Goal: Information Seeking & Learning: Check status

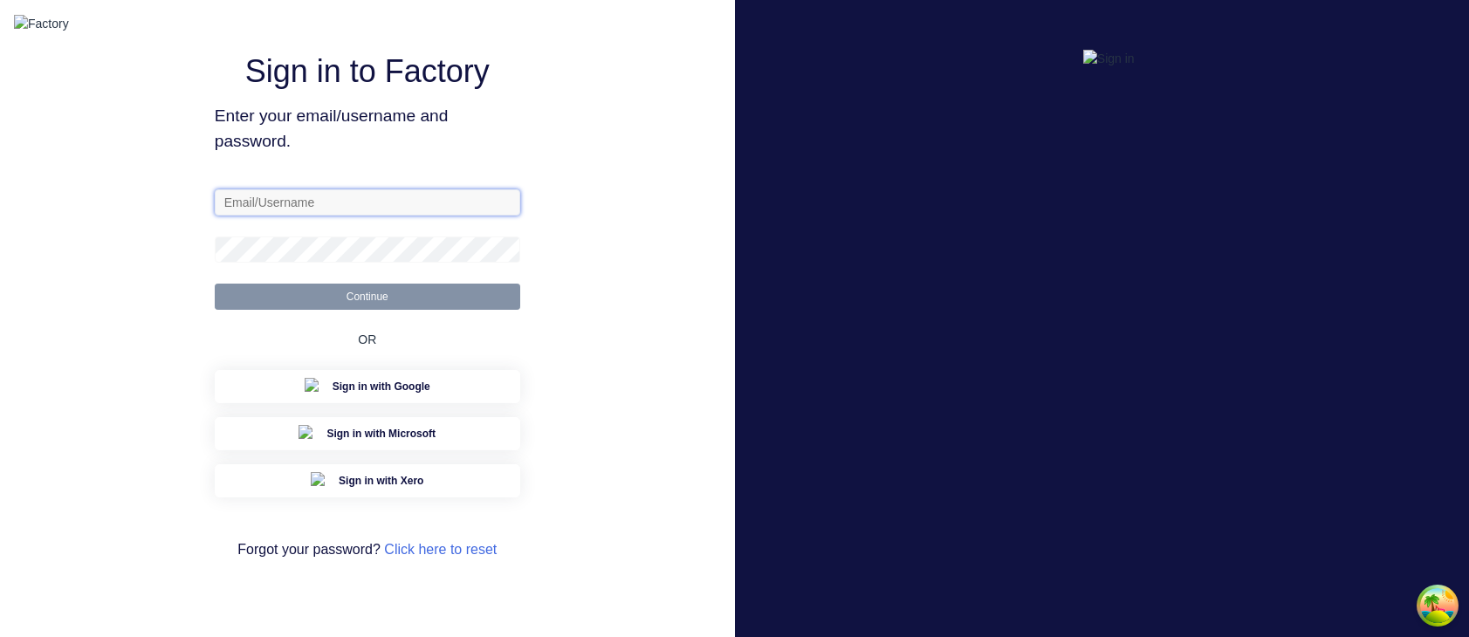
click at [440, 213] on input "text" at bounding box center [367, 202] width 305 height 26
paste input "sydney@factory.app"
type input "sydney@factory.app"
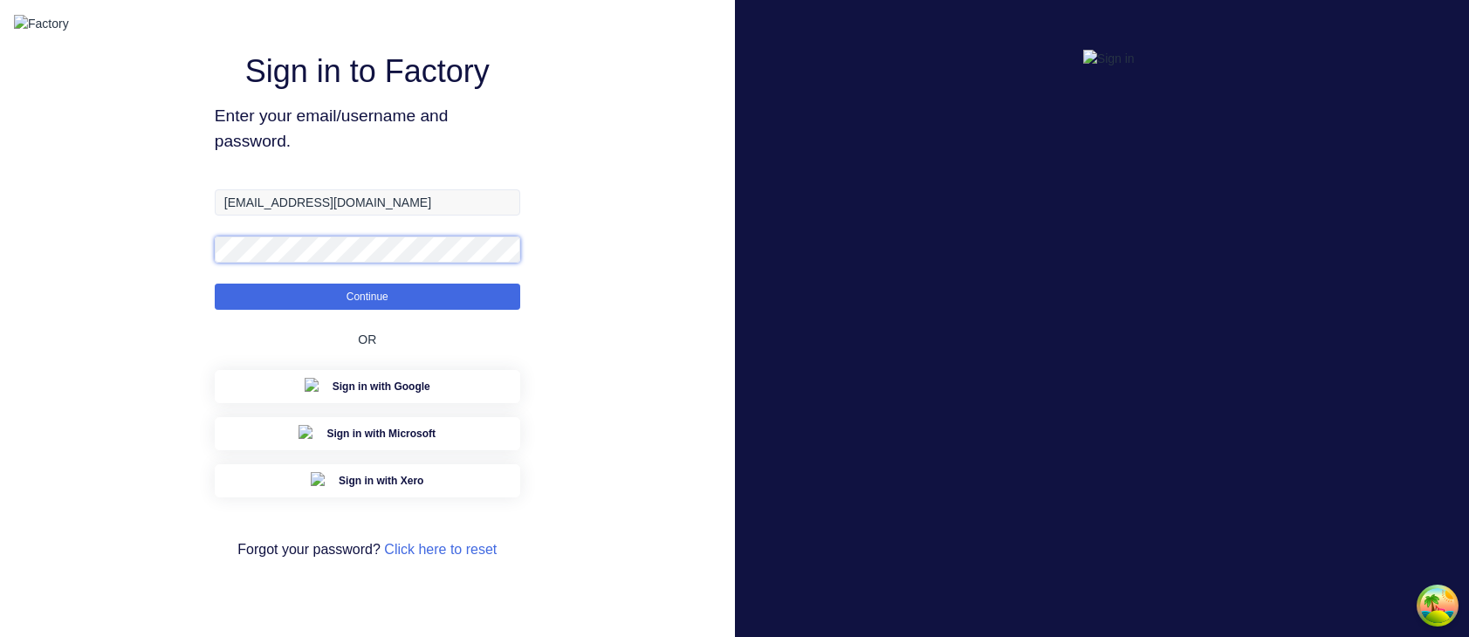
click at [215, 284] on button "Continue" at bounding box center [367, 297] width 305 height 26
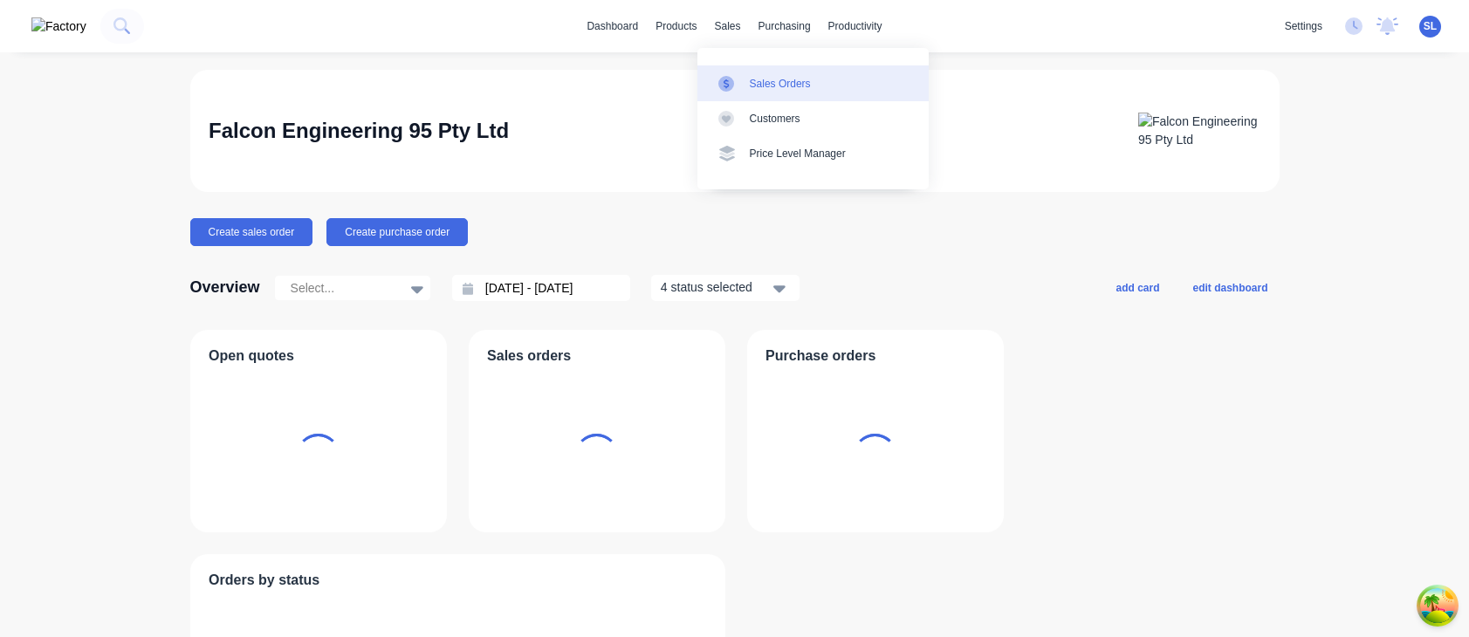
click at [725, 79] on icon at bounding box center [725, 84] width 5 height 10
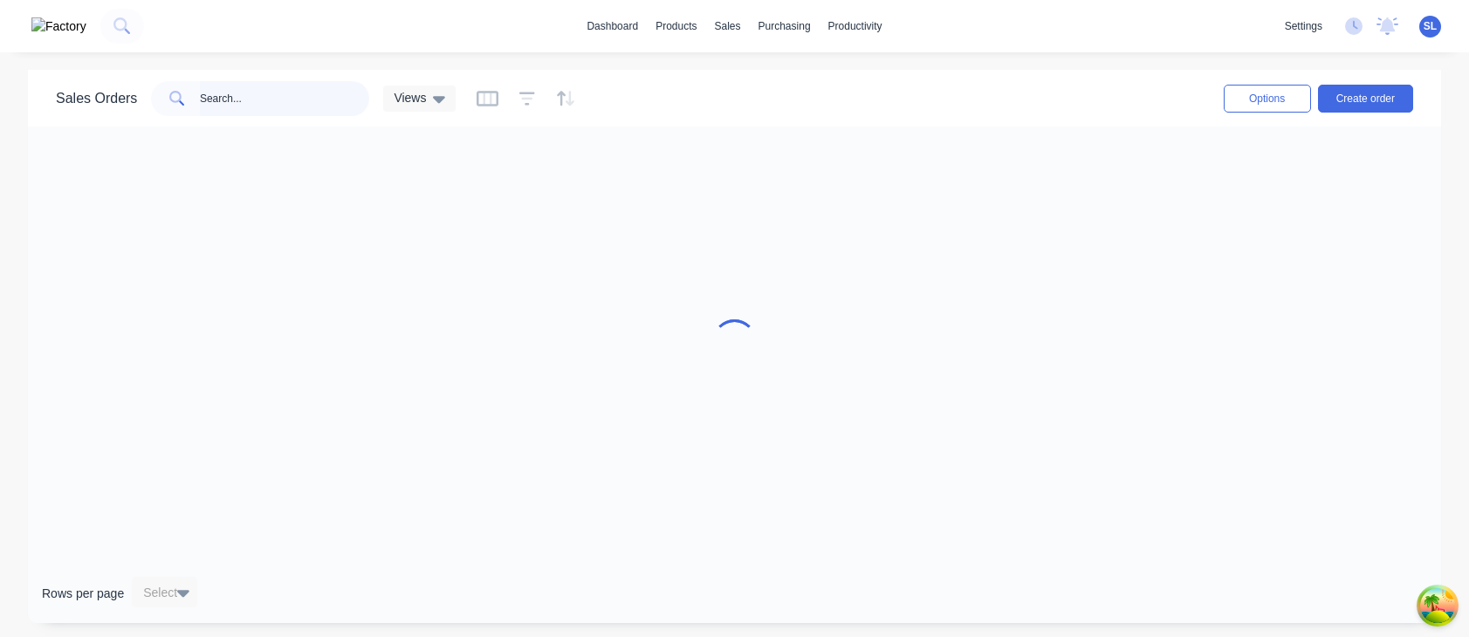
click at [249, 81] on input "text" at bounding box center [285, 98] width 170 height 35
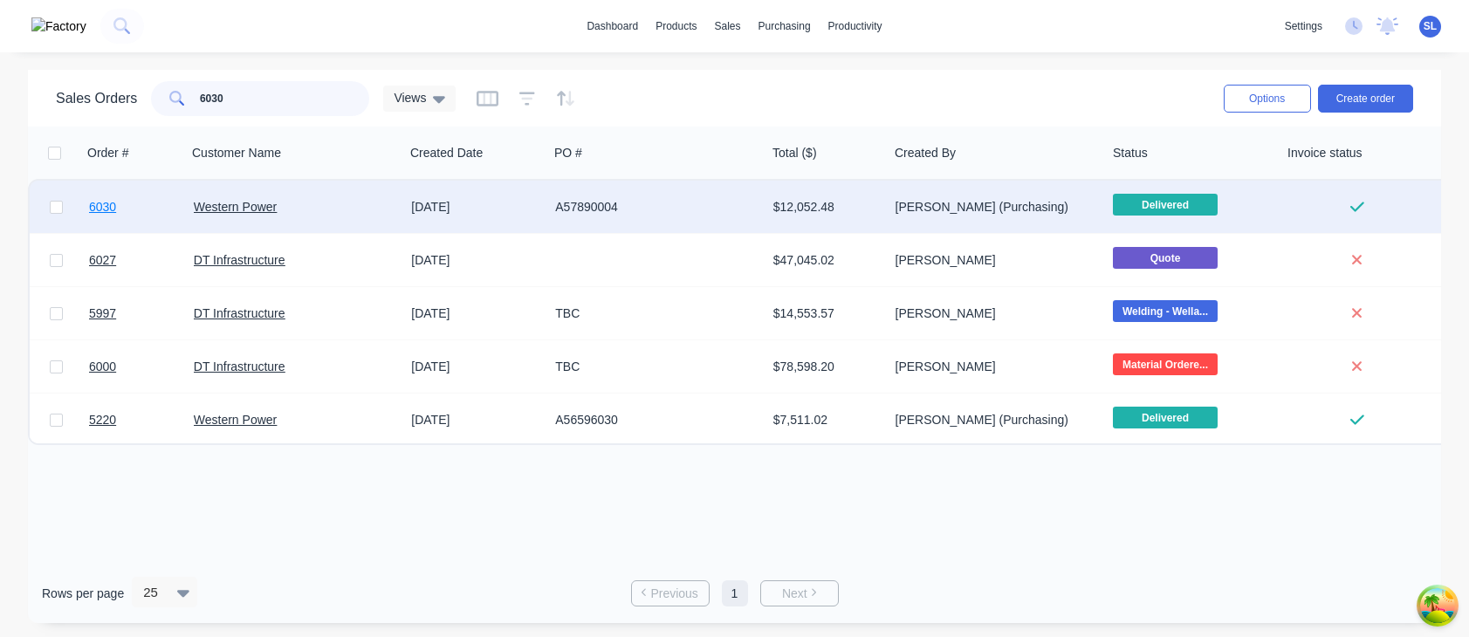
type input "6030"
click at [119, 215] on link "6030" at bounding box center [141, 207] width 105 height 52
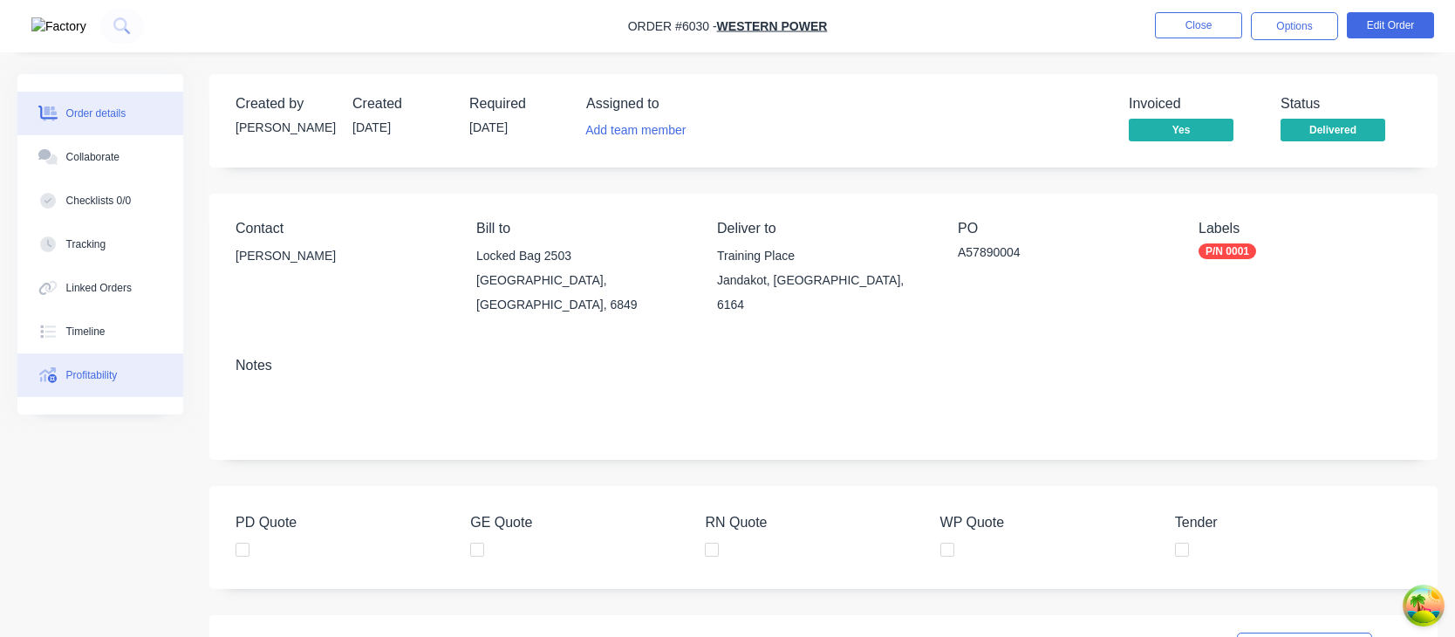
click at [136, 361] on button "Profitability" at bounding box center [100, 375] width 166 height 44
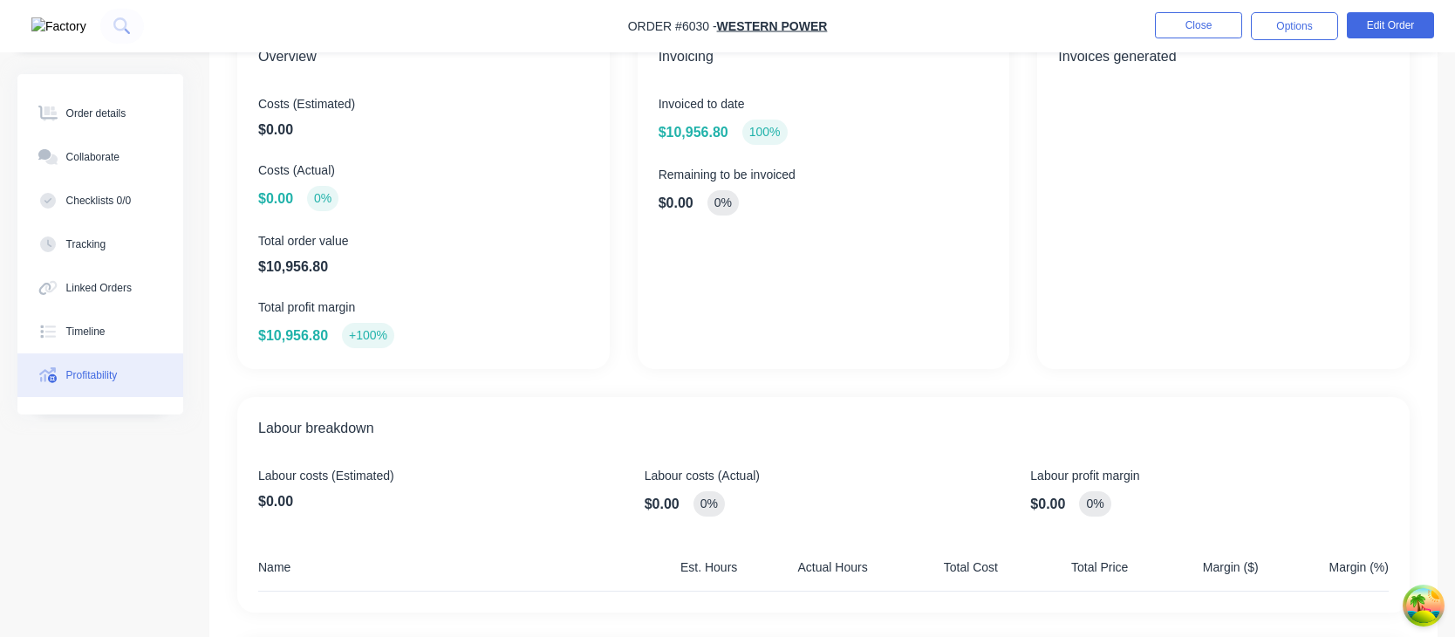
scroll to position [142, 0]
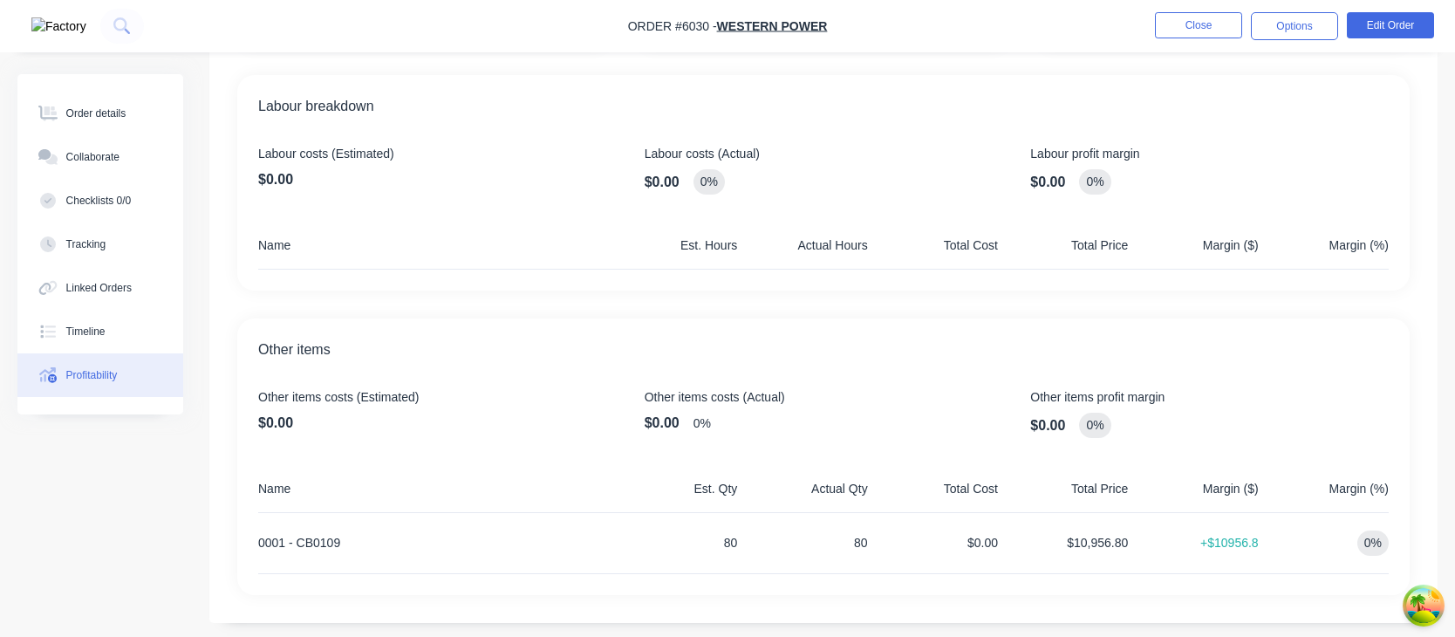
scroll to position [469, 0]
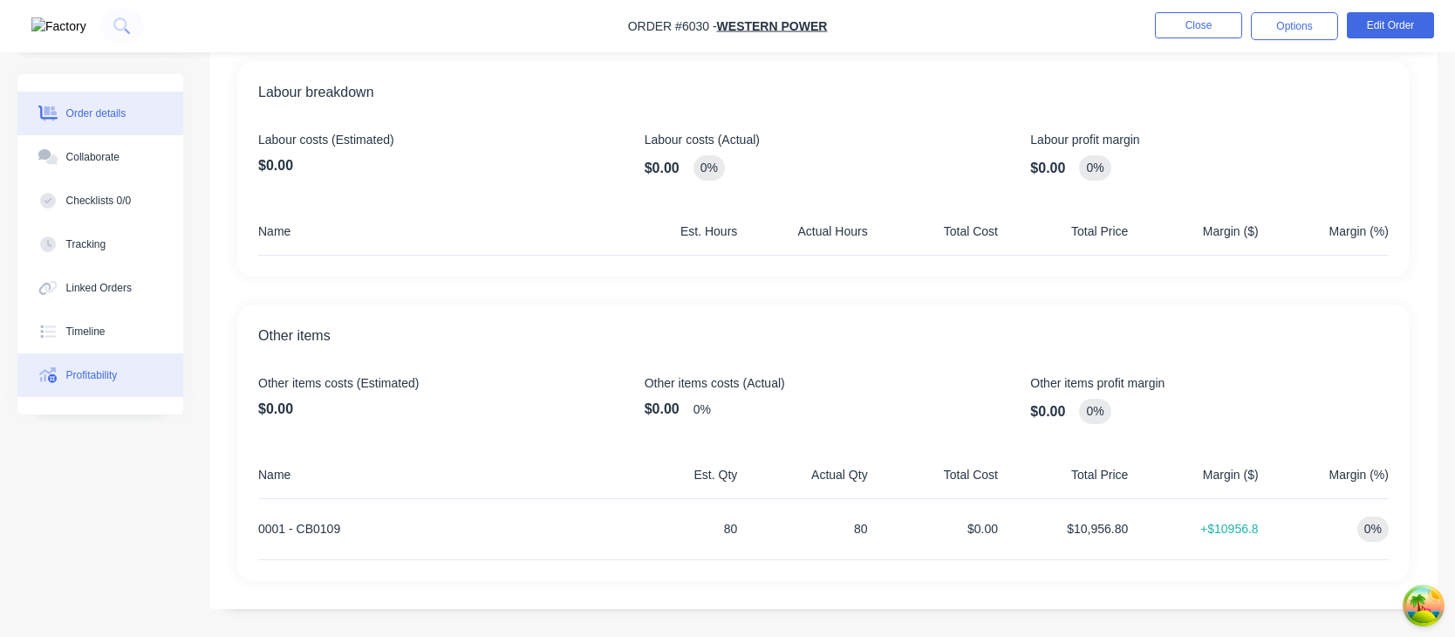
click at [101, 122] on button "Order details" at bounding box center [100, 114] width 166 height 44
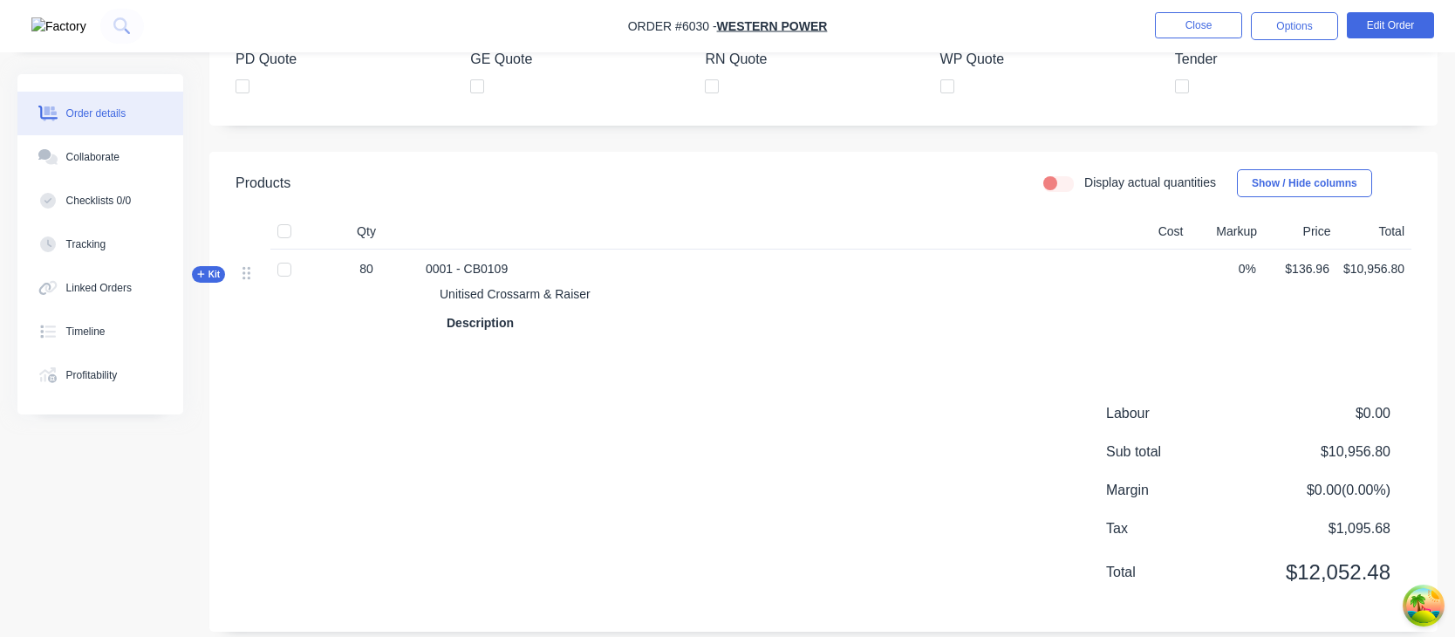
scroll to position [462, 0]
click at [197, 270] on icon at bounding box center [201, 274] width 8 height 9
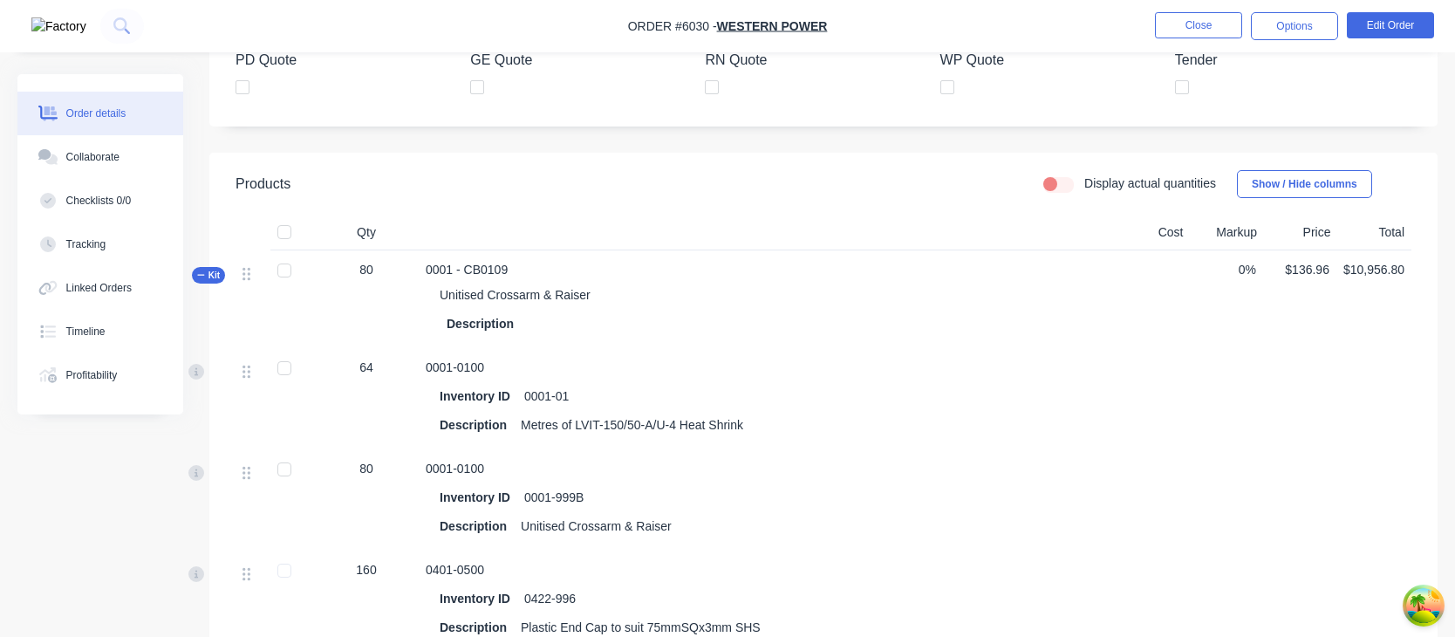
click at [197, 270] on icon at bounding box center [201, 274] width 8 height 9
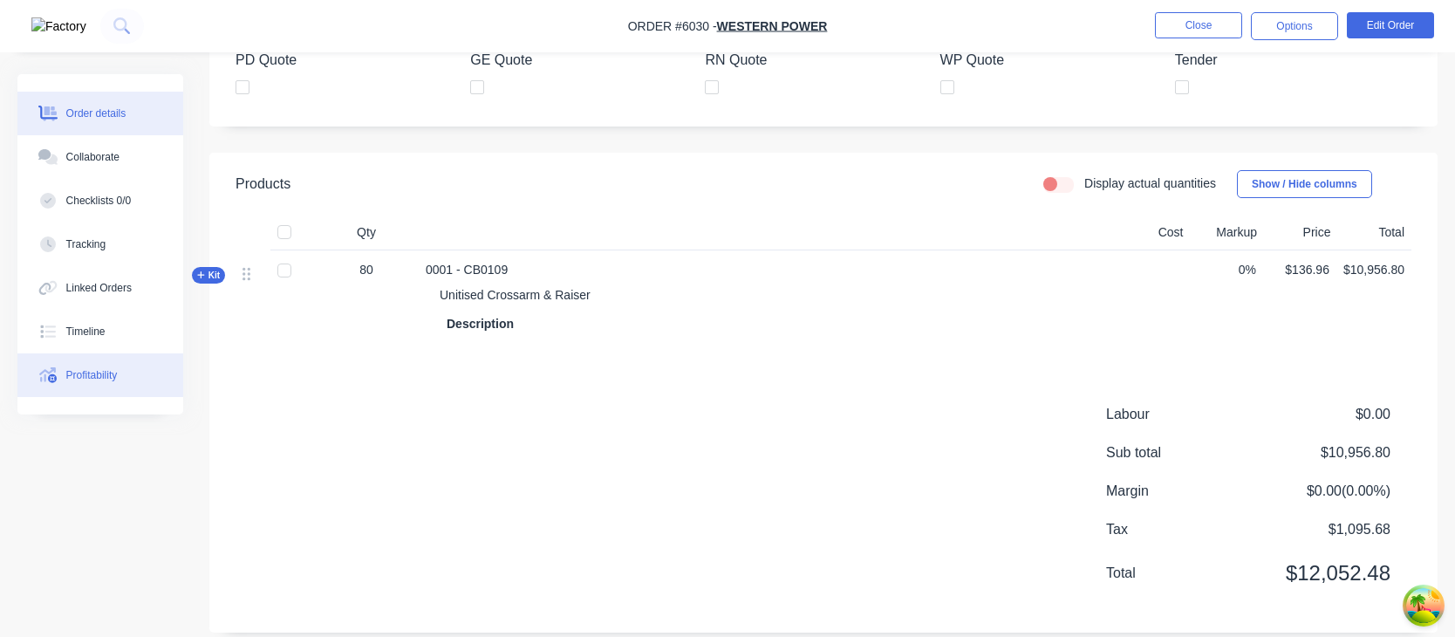
click at [147, 365] on button "Profitability" at bounding box center [100, 375] width 166 height 44
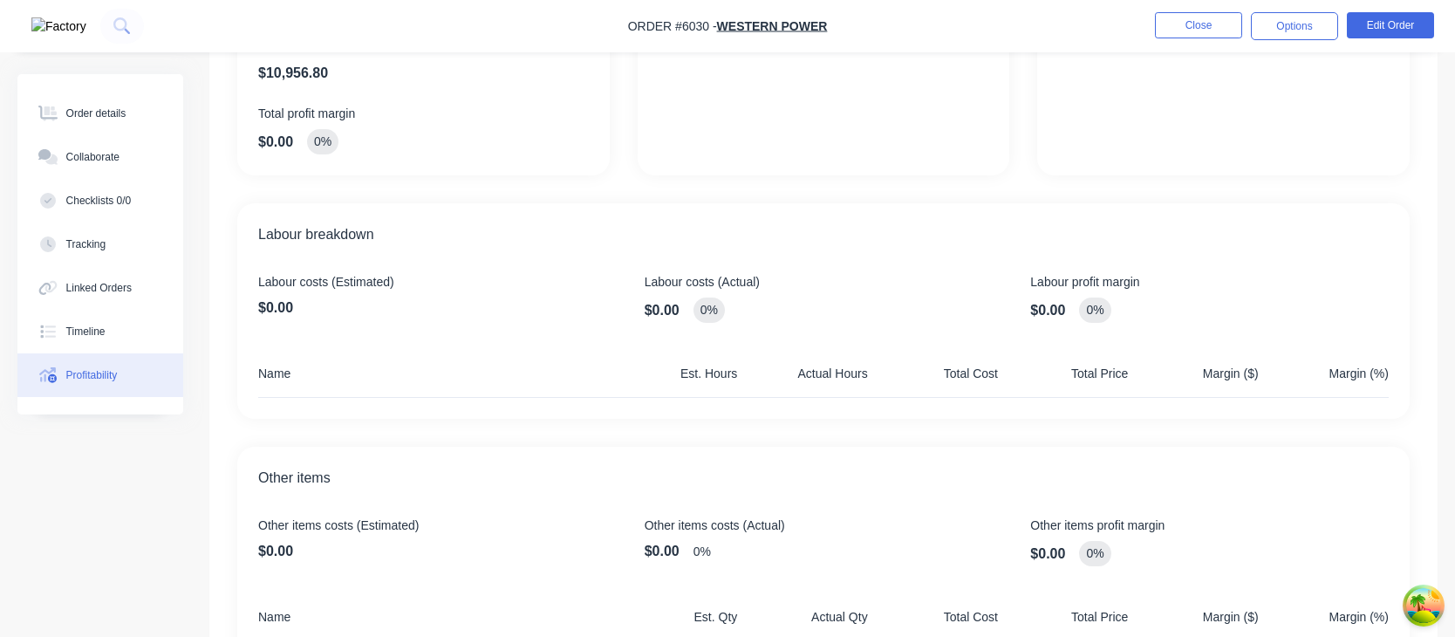
scroll to position [469, 0]
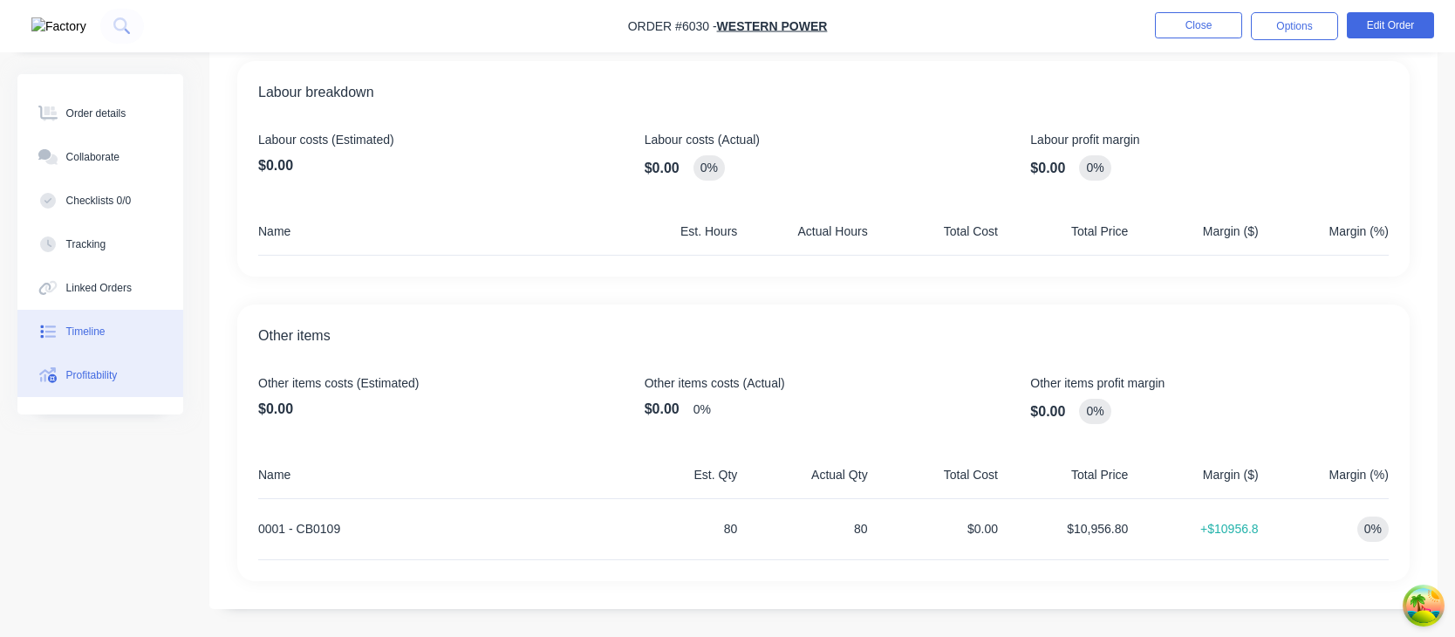
click at [106, 330] on div "Timeline" at bounding box center [85, 332] width 39 height 16
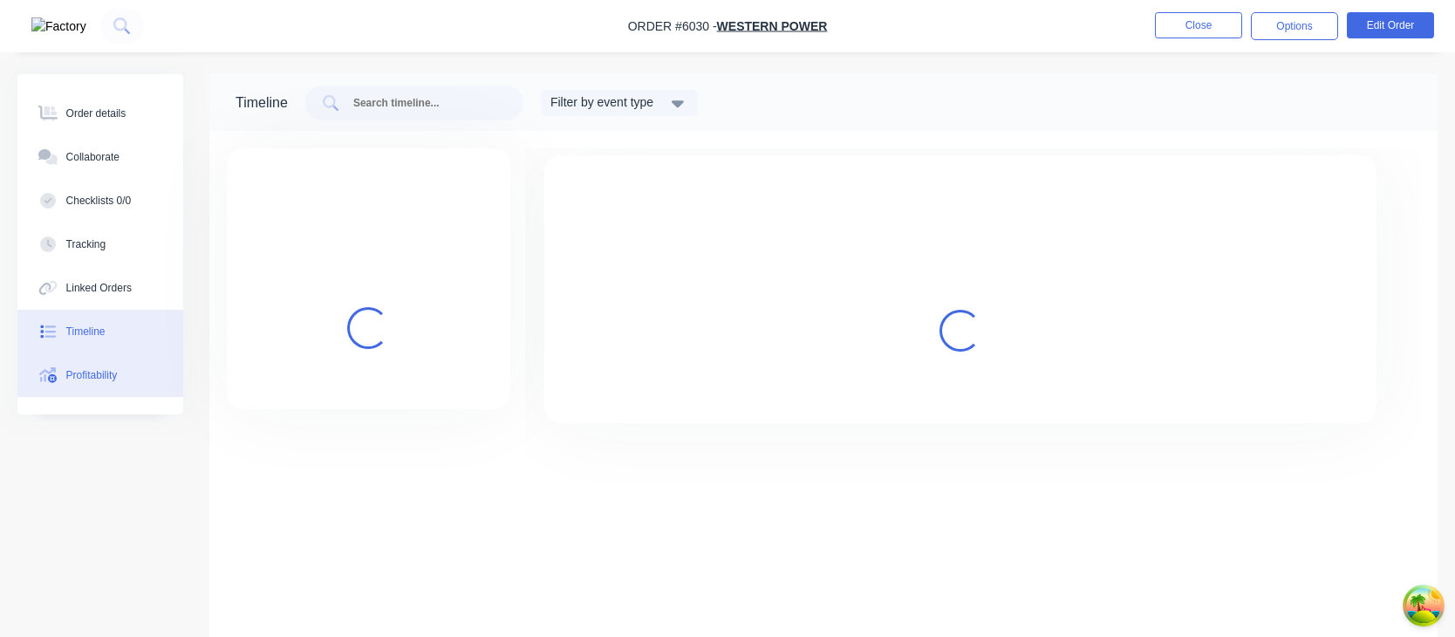
click at [92, 368] on div "Profitability" at bounding box center [91, 375] width 51 height 16
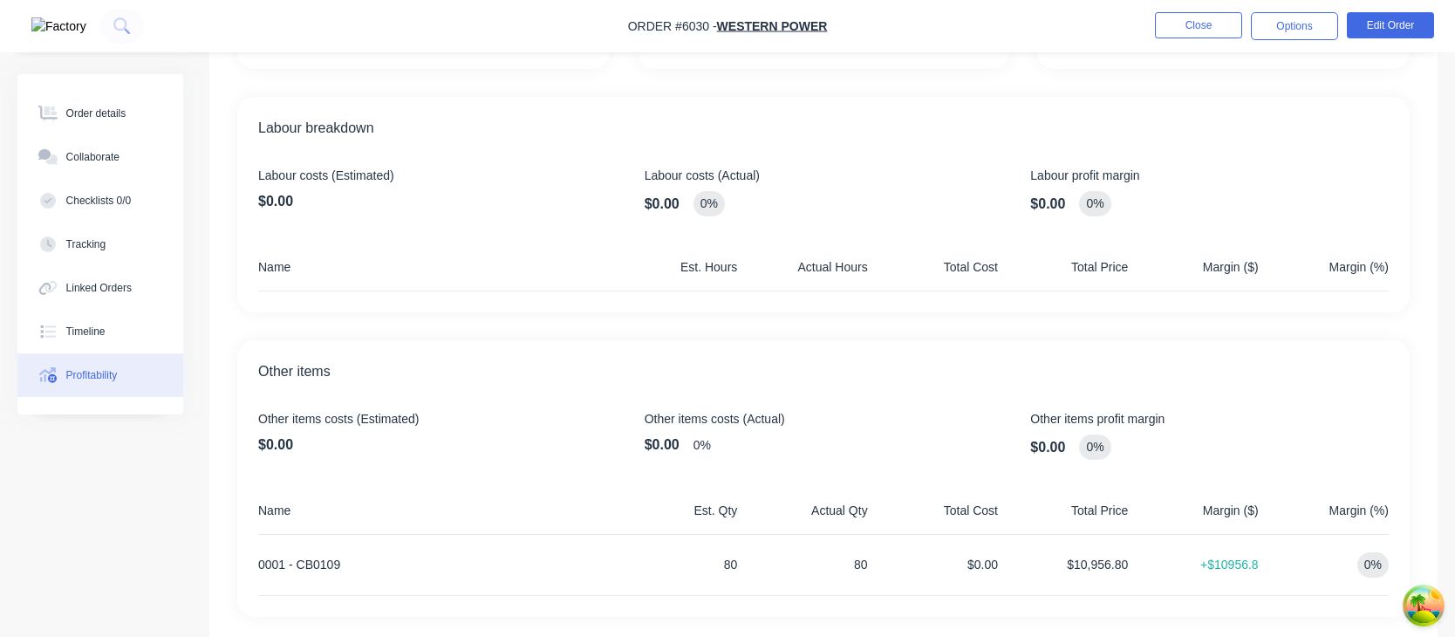
scroll to position [469, 0]
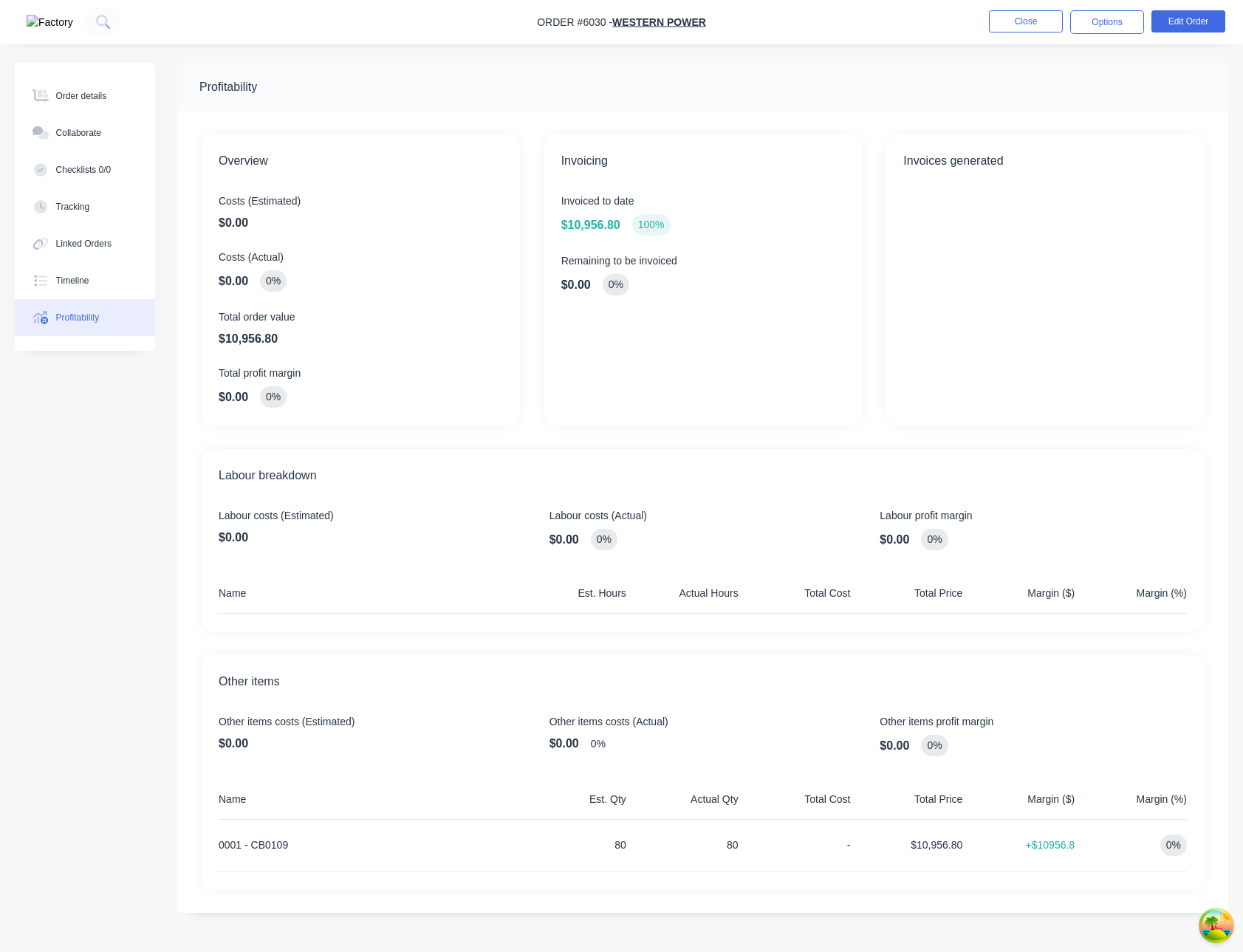
click at [846, 844] on div "-" at bounding box center [798, 845] width 107 height 51
click at [84, 92] on div "Order details" at bounding box center [81, 96] width 51 height 14
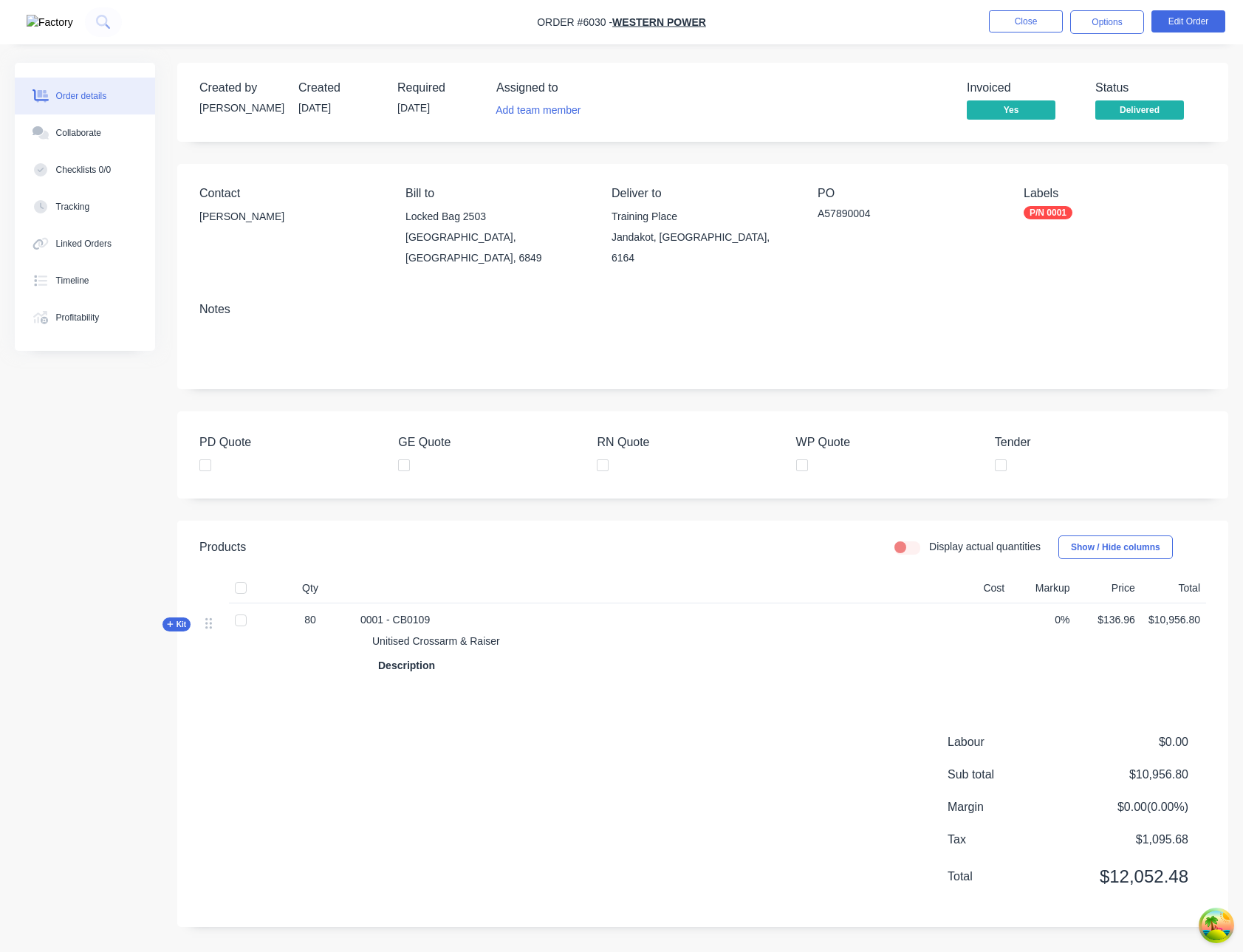
click at [1058, 612] on span "0%" at bounding box center [1042, 619] width 53 height 15
click at [1178, 14] on button "Edit Order" at bounding box center [1187, 21] width 74 height 22
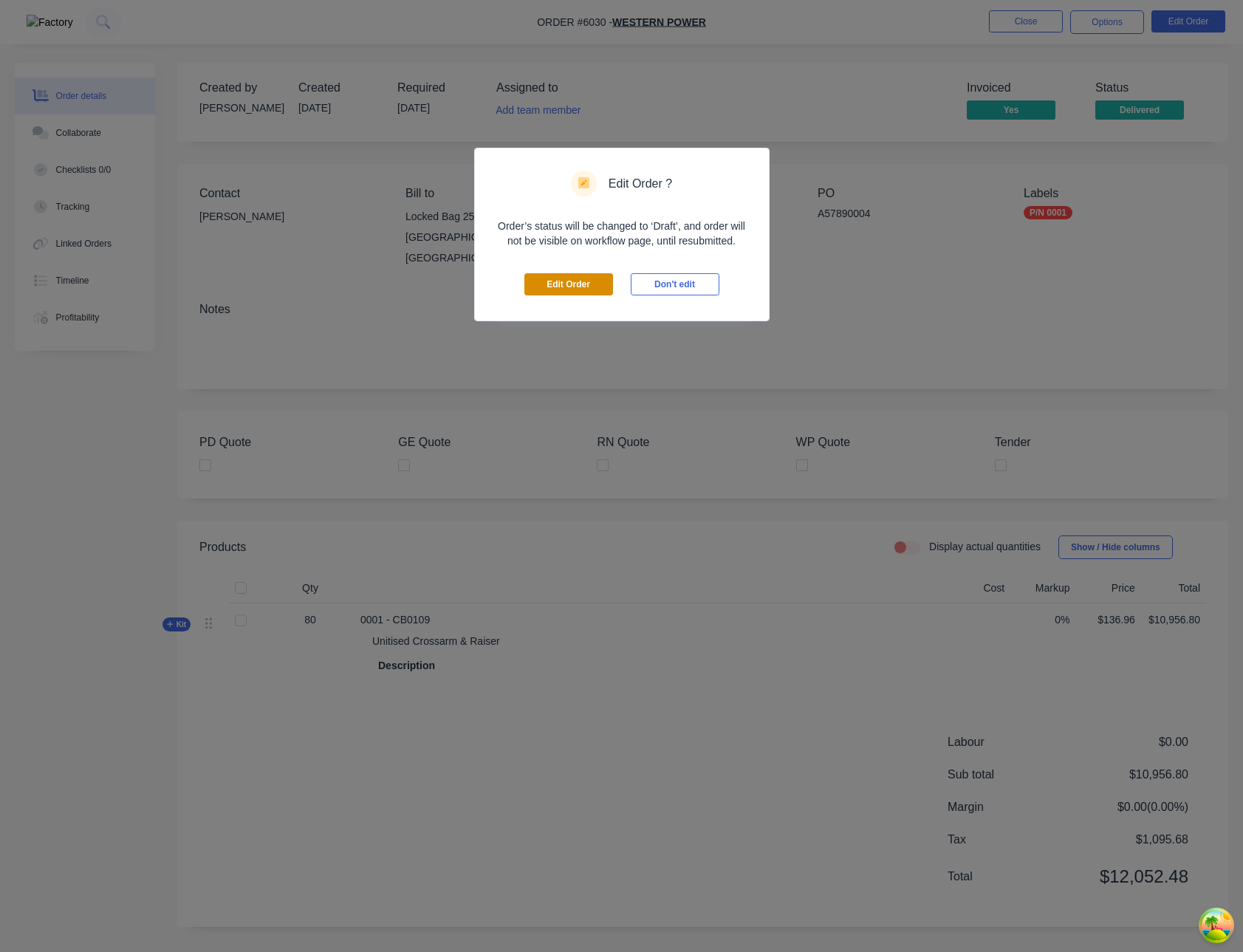
click at [565, 280] on button "Edit Order" at bounding box center [569, 284] width 89 height 22
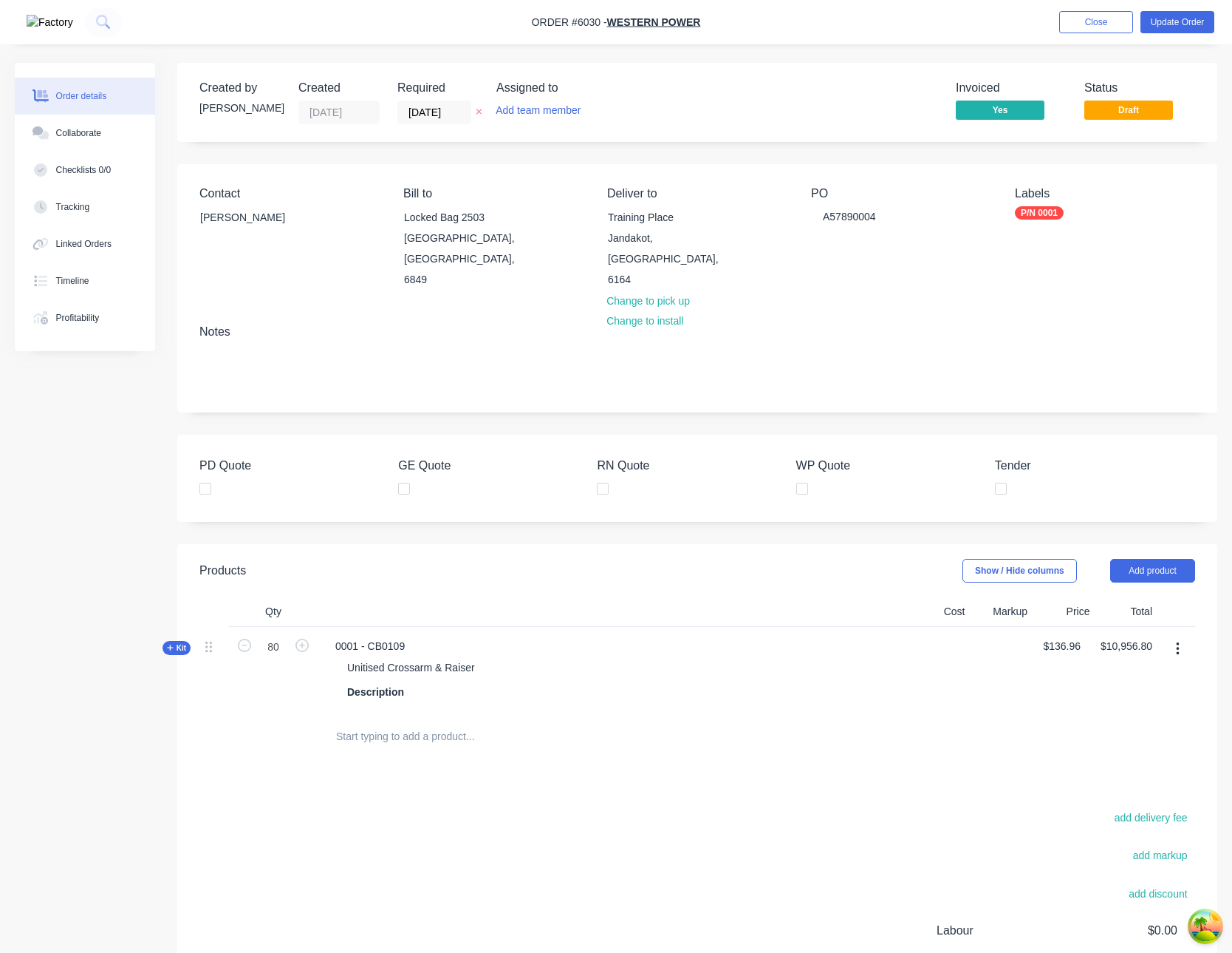
click at [1018, 627] on div at bounding box center [997, 669] width 59 height 86
click at [1015, 627] on div at bounding box center [997, 669] width 59 height 86
click at [1008, 627] on div at bounding box center [997, 669] width 59 height 86
click at [999, 627] on div at bounding box center [997, 669] width 59 height 86
click at [125, 311] on button "Profitability" at bounding box center [85, 318] width 141 height 37
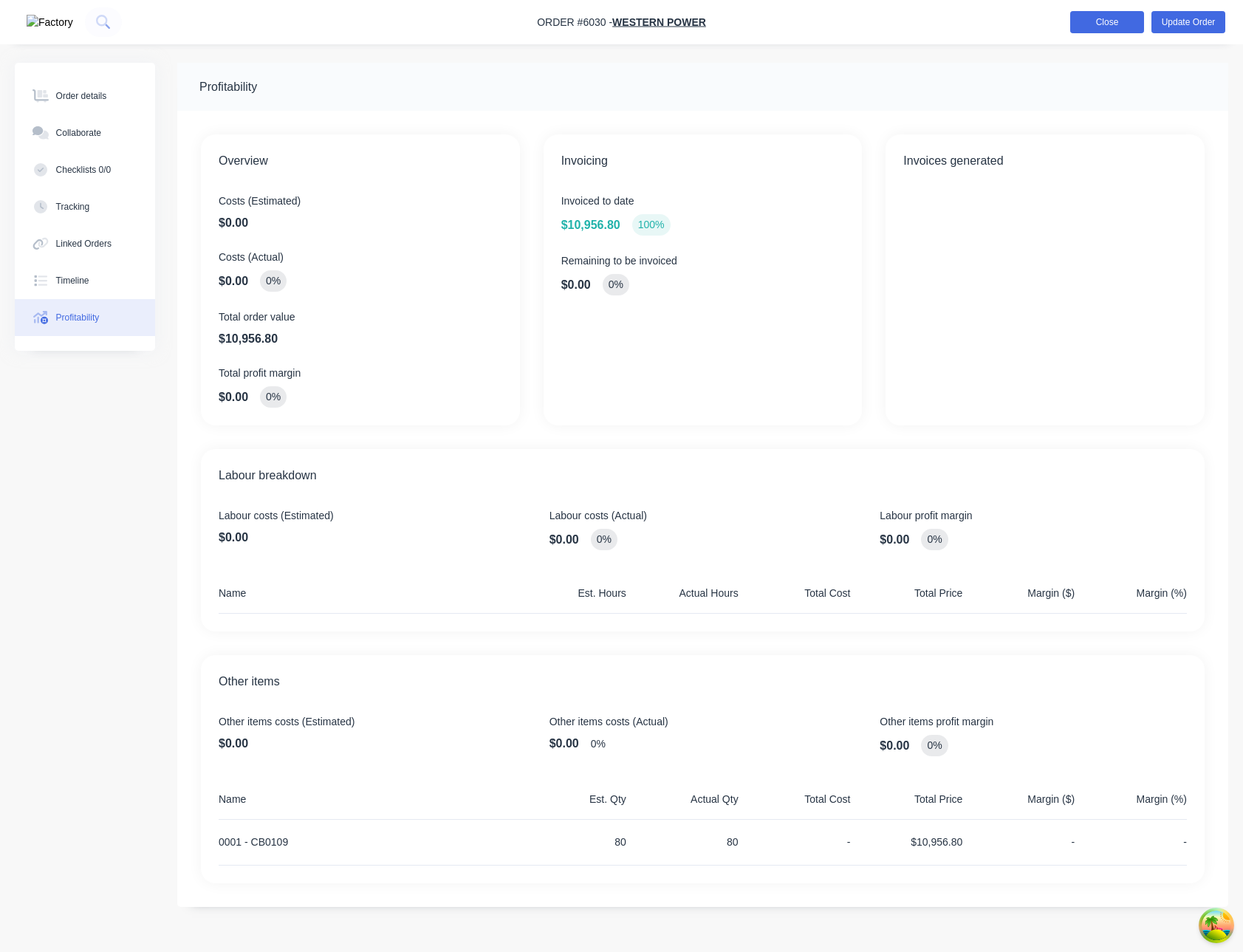
click at [1116, 24] on button "Close" at bounding box center [1106, 22] width 74 height 22
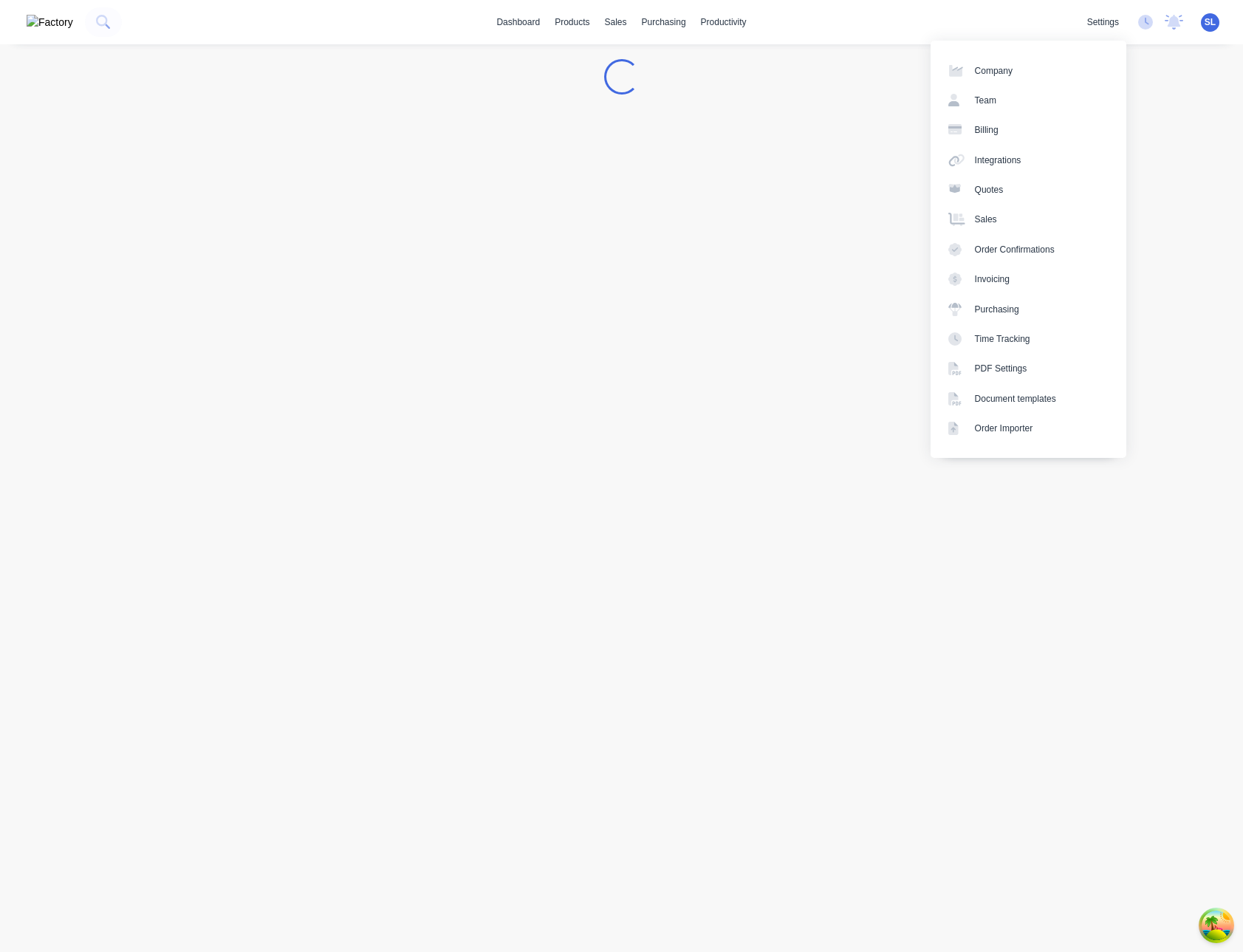
click at [819, 41] on div "dashboard products sales purchasing productivity dashboard products Product Cat…" at bounding box center [621, 22] width 1243 height 44
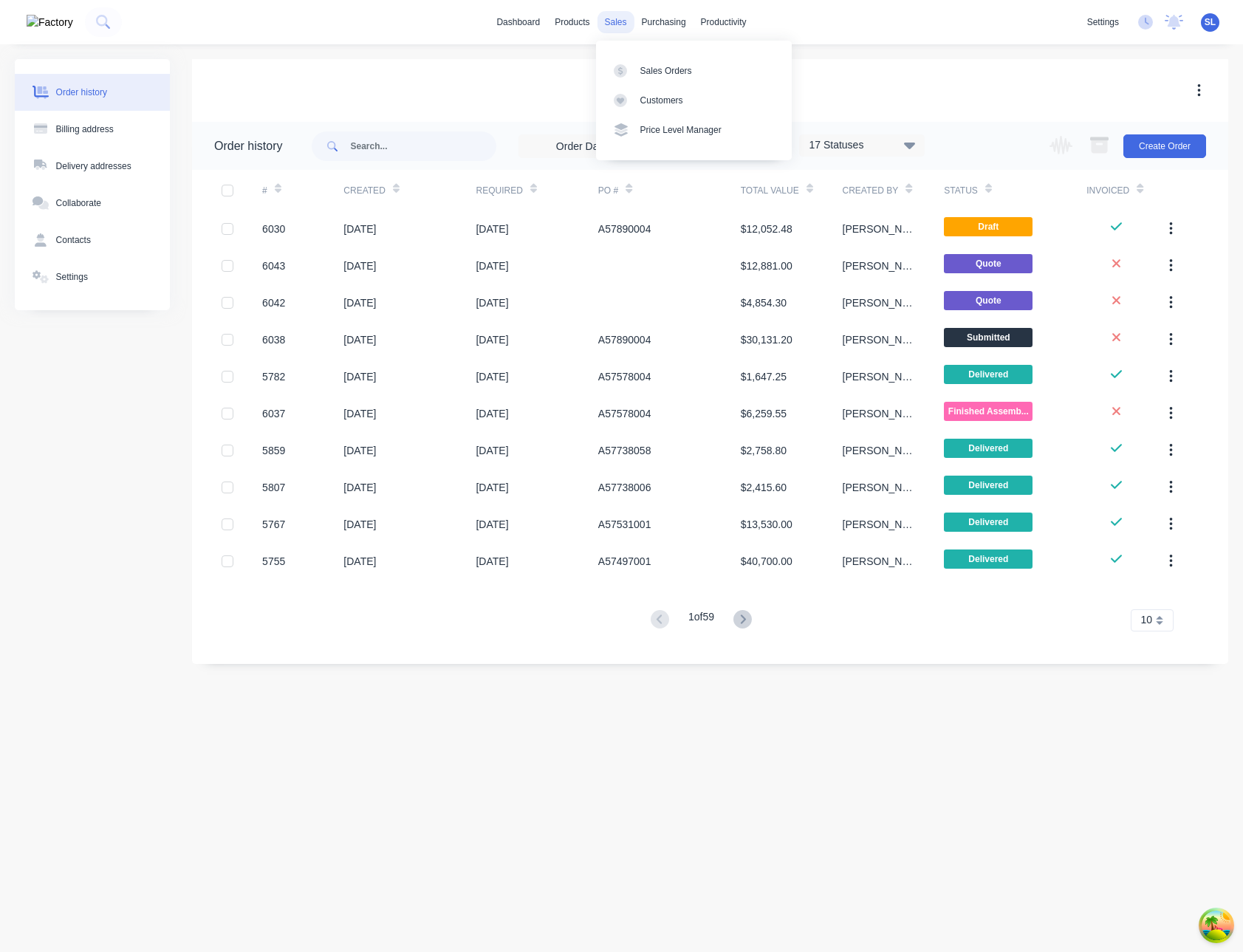
click at [608, 31] on div "sales" at bounding box center [615, 22] width 37 height 22
click at [636, 80] on link "Sales Orders" at bounding box center [693, 69] width 195 height 30
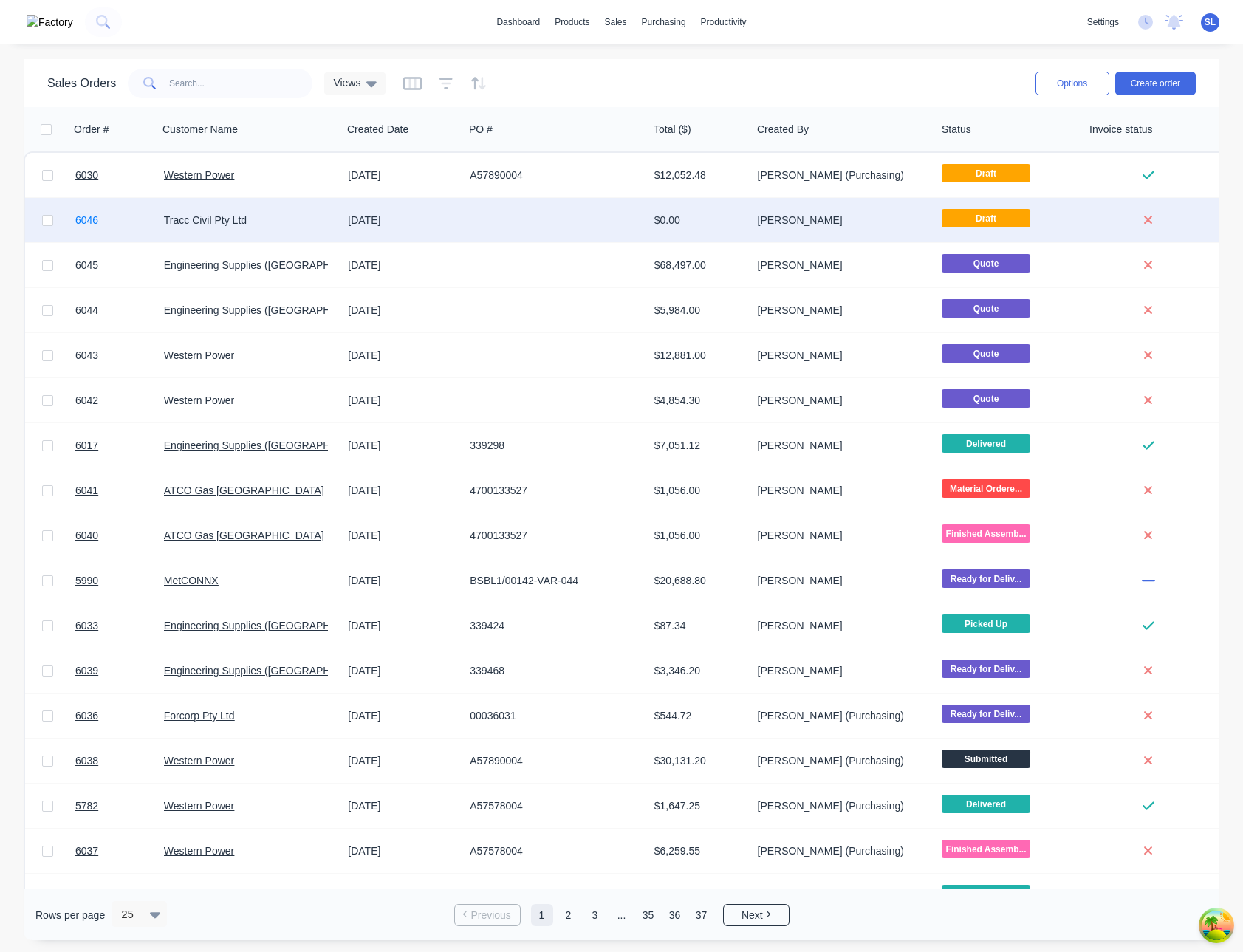
click at [85, 217] on span "6046" at bounding box center [86, 219] width 23 height 14
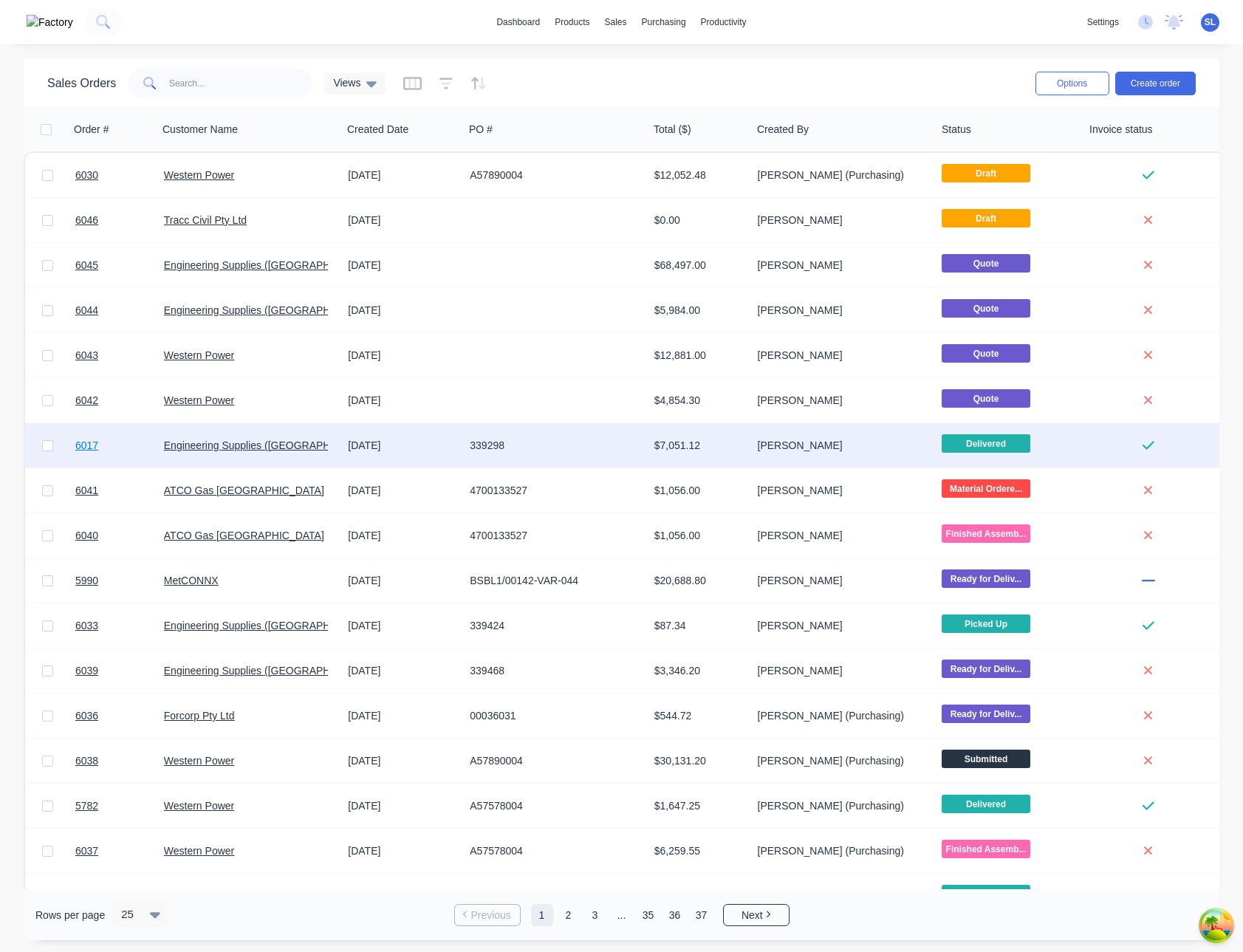
click at [83, 443] on span "6017" at bounding box center [86, 444] width 23 height 14
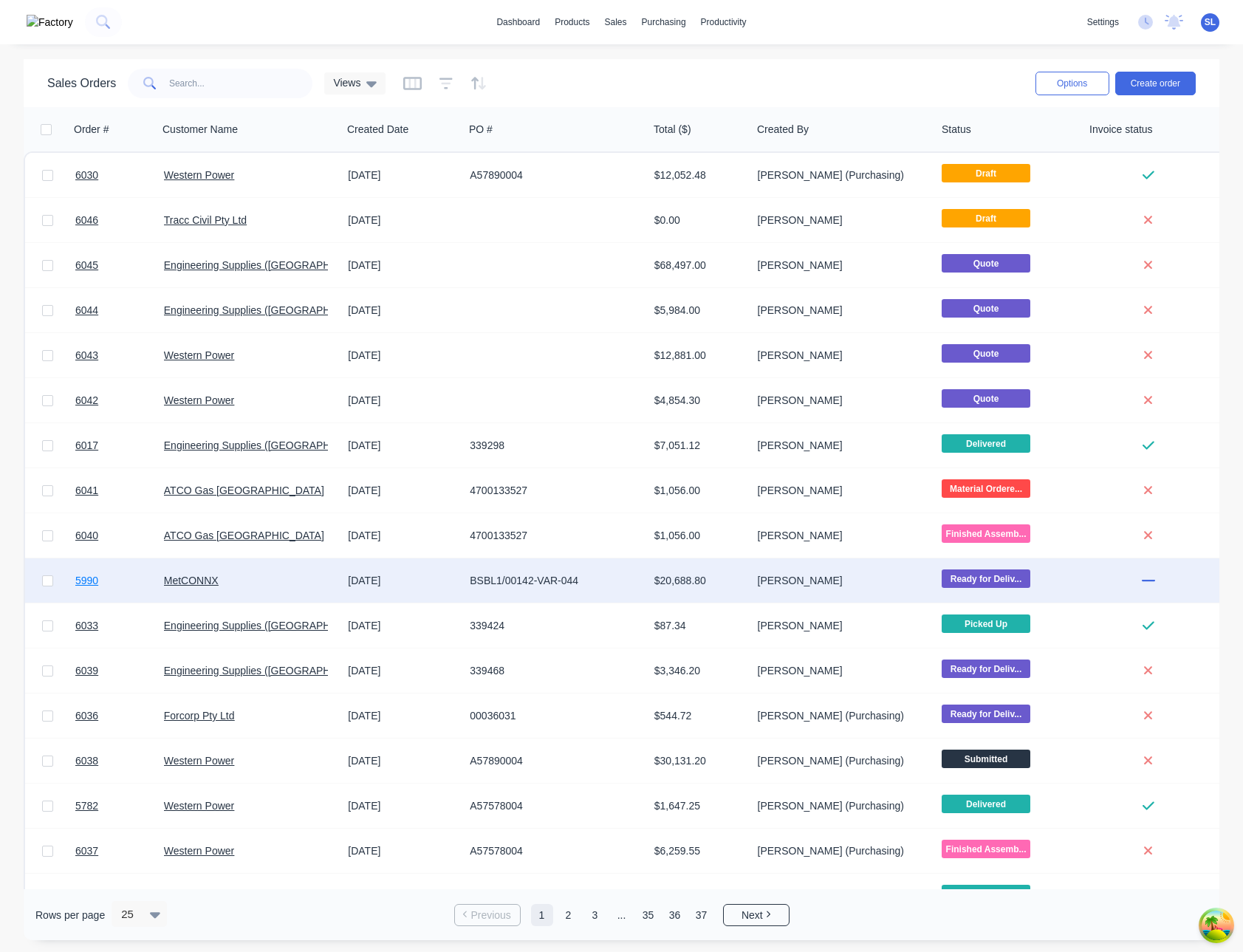
click at [78, 583] on span "5990" at bounding box center [86, 580] width 23 height 14
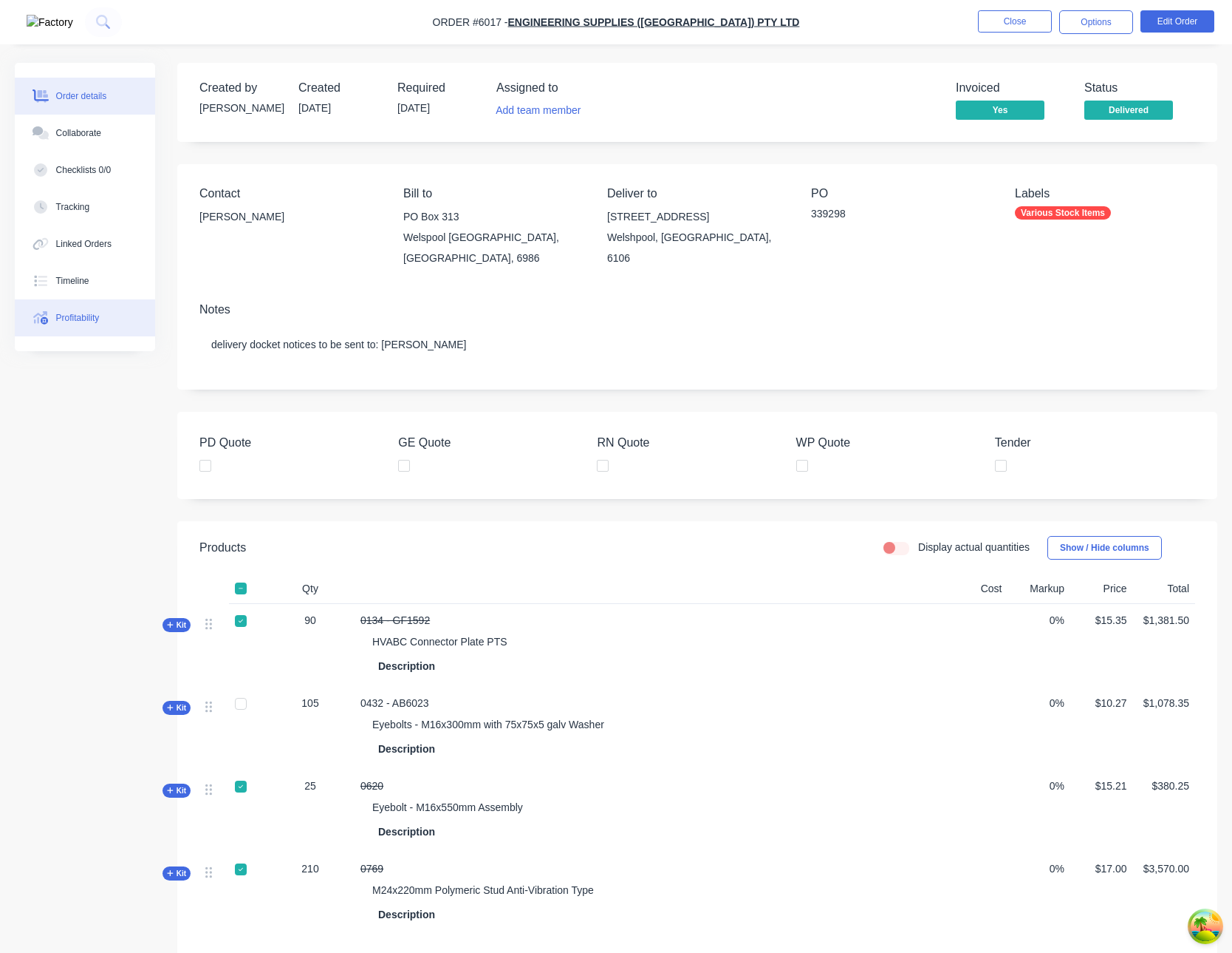
click at [66, 326] on button "Profitability" at bounding box center [85, 318] width 141 height 37
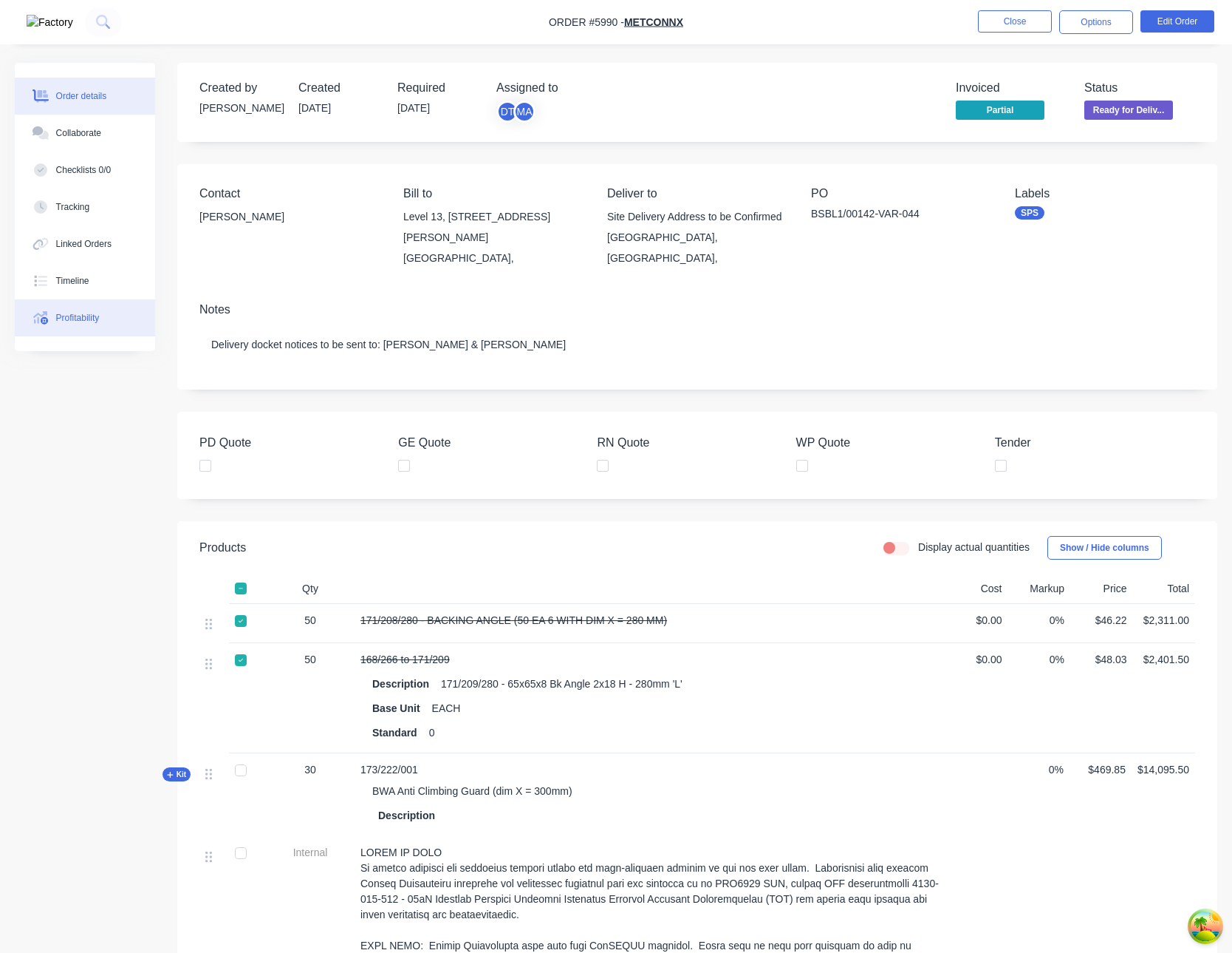
click at [67, 314] on div "Profitability" at bounding box center [77, 318] width 43 height 14
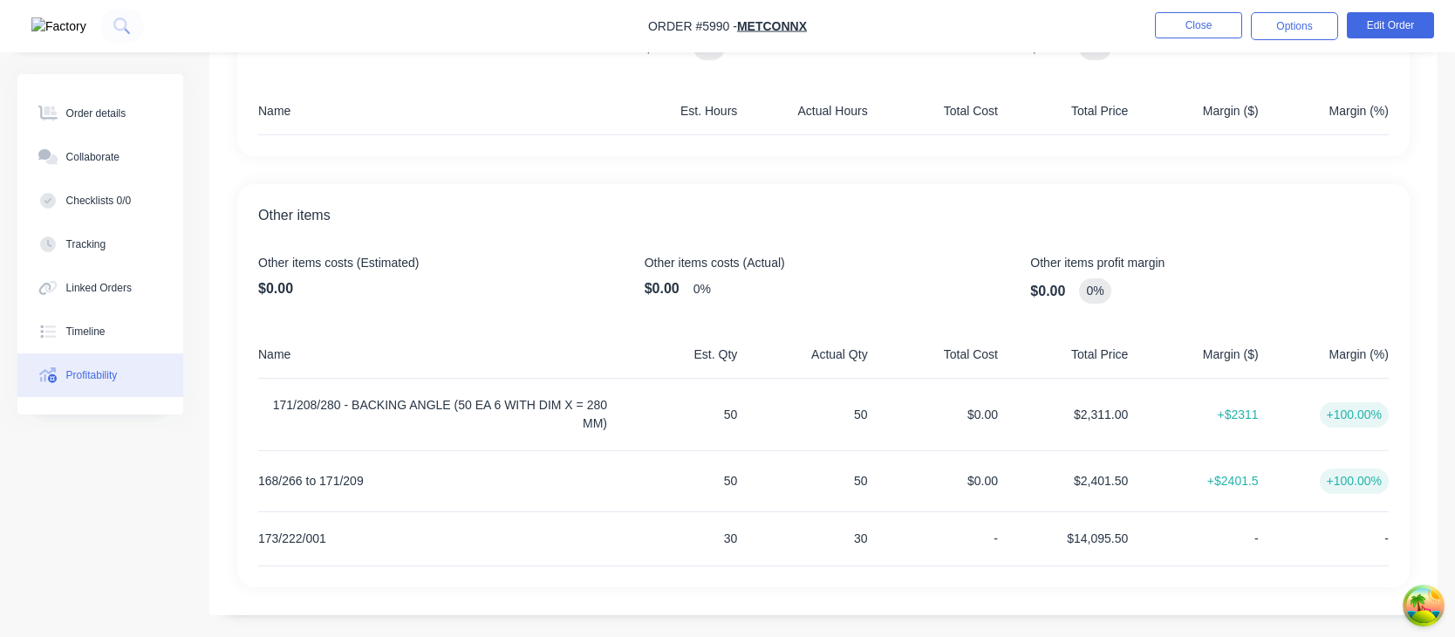
scroll to position [596, 0]
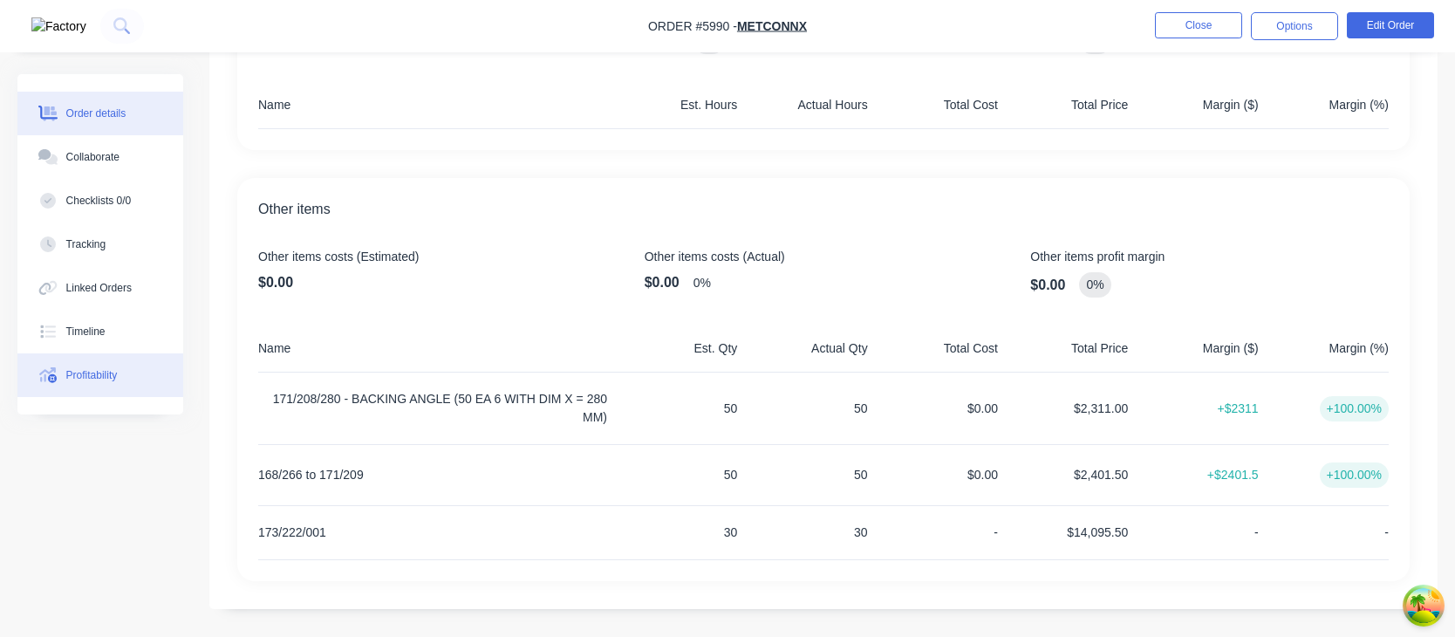
click at [99, 134] on button "Order details" at bounding box center [100, 114] width 166 height 44
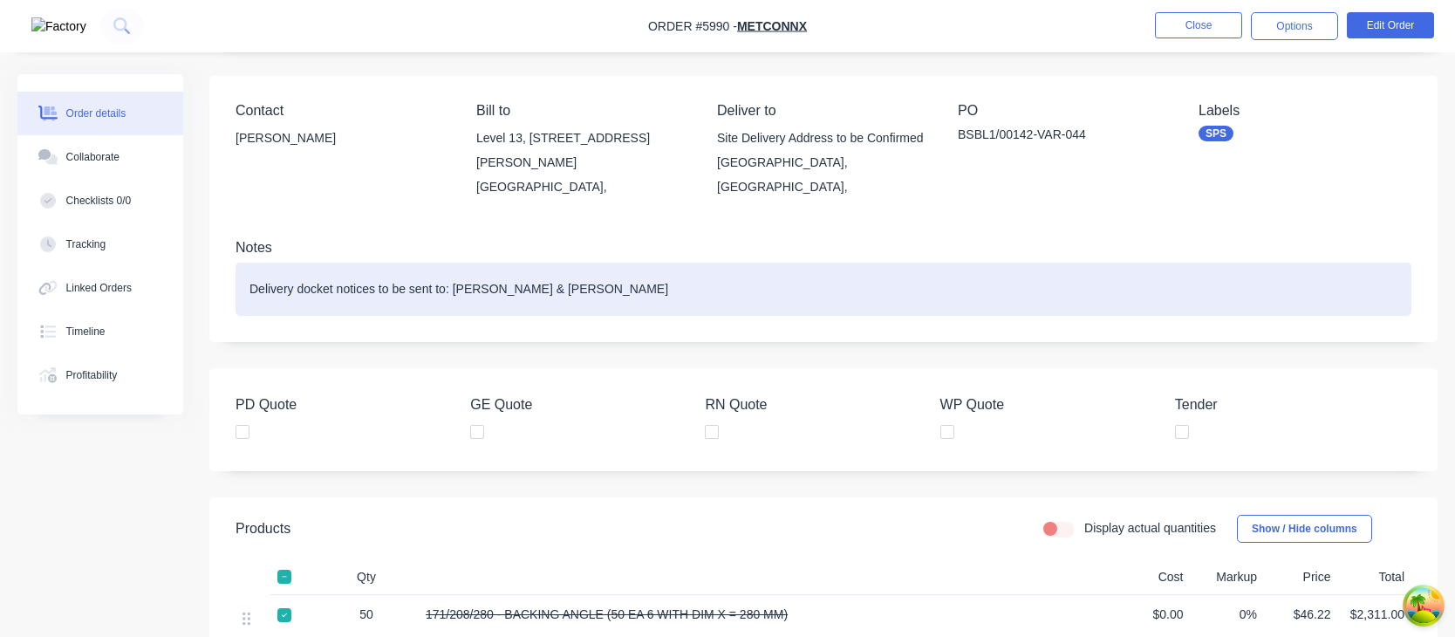
scroll to position [140, 0]
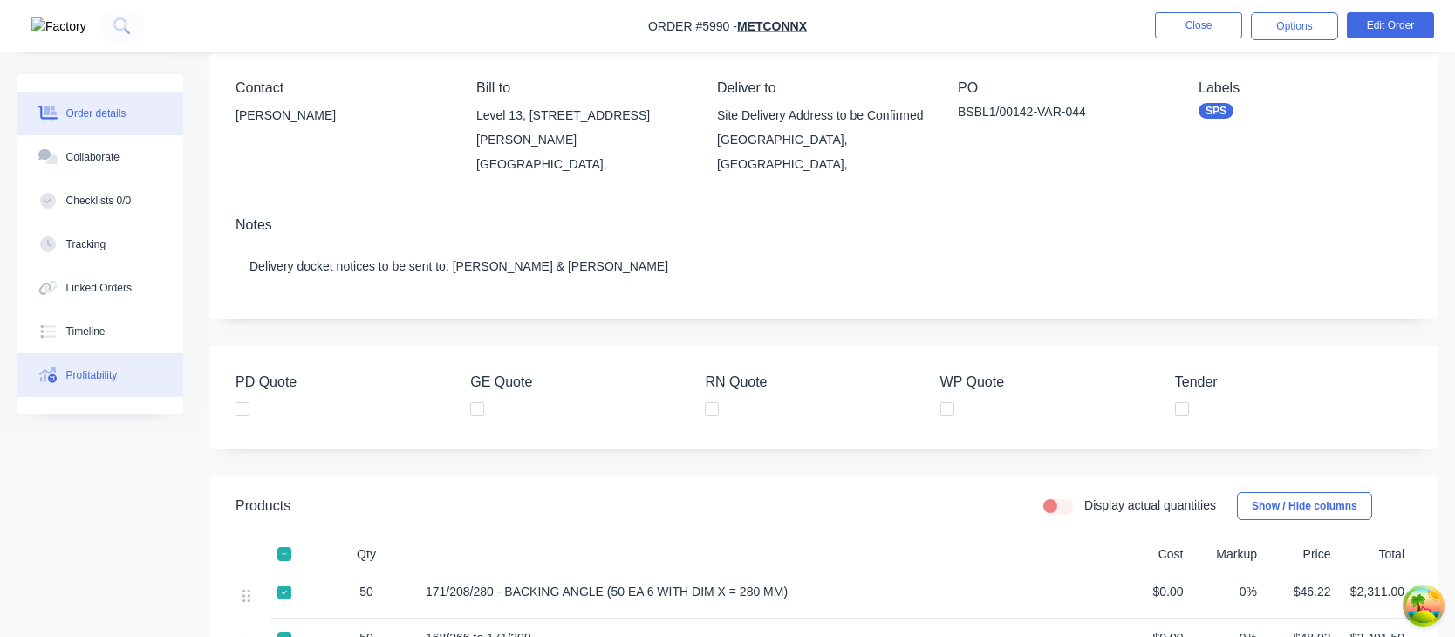
click at [79, 385] on button "Profitability" at bounding box center [100, 375] width 166 height 44
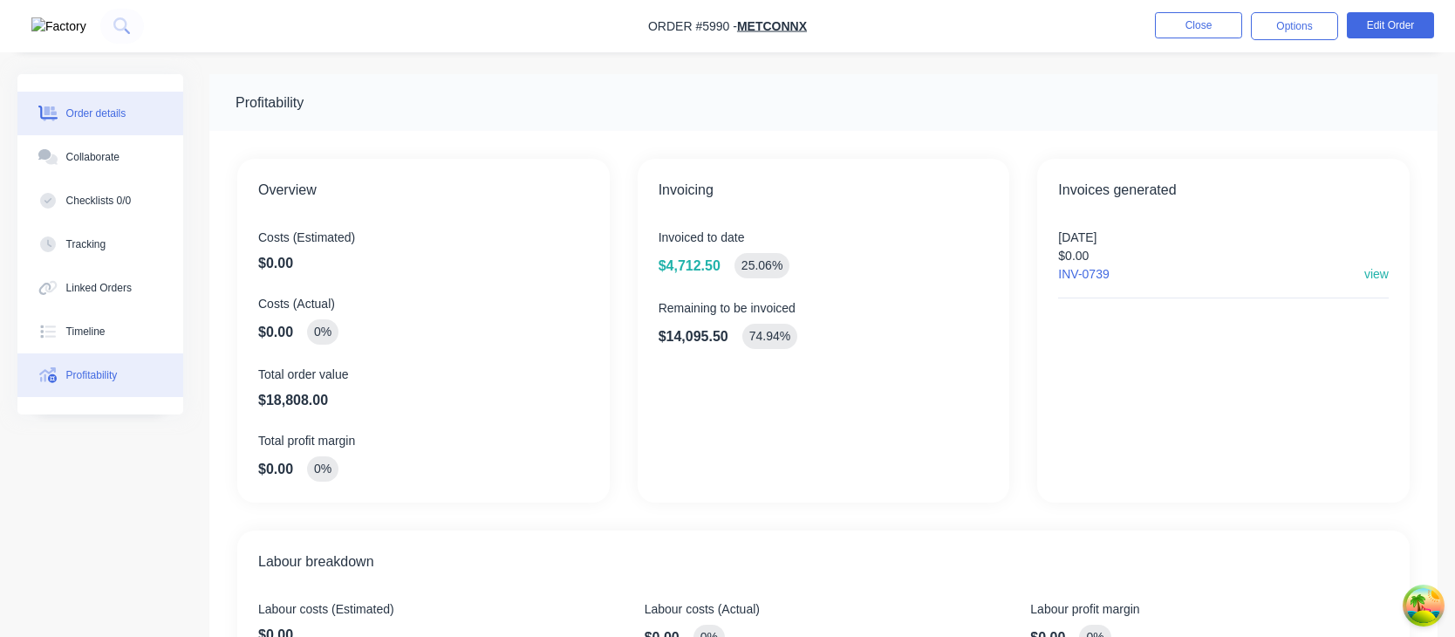
click at [121, 123] on button "Order details" at bounding box center [100, 114] width 166 height 44
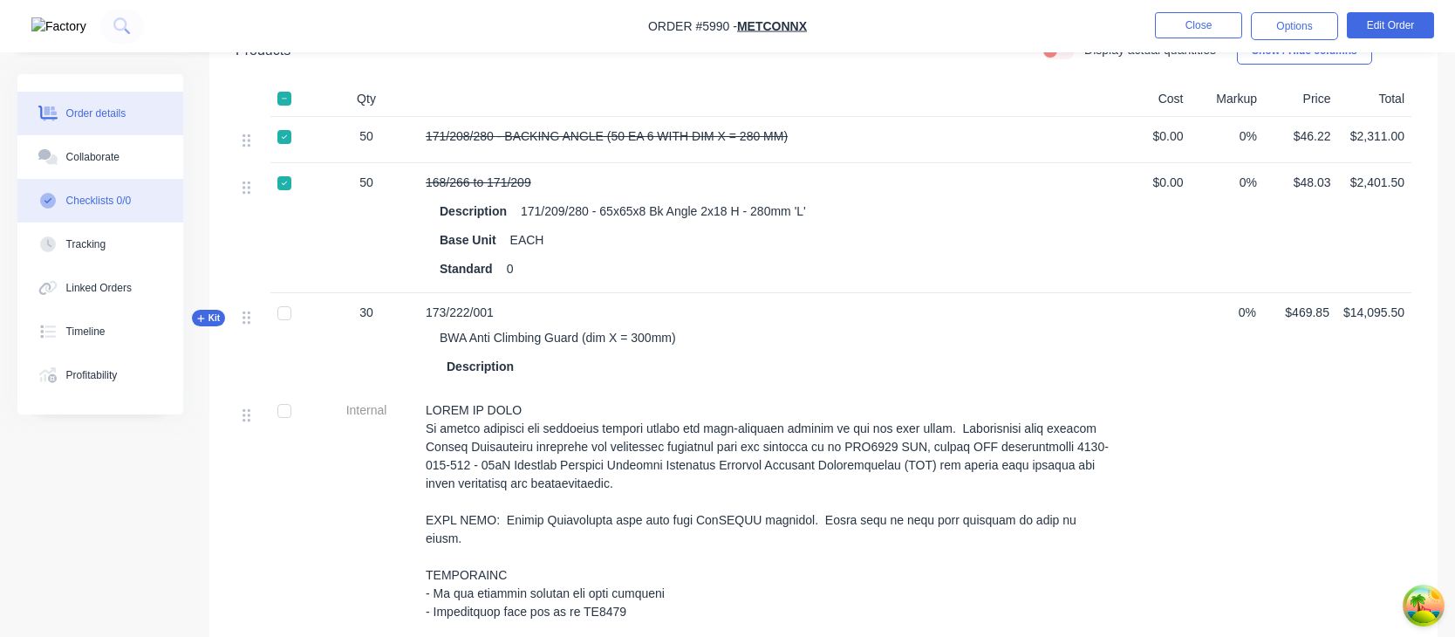
scroll to position [558, 0]
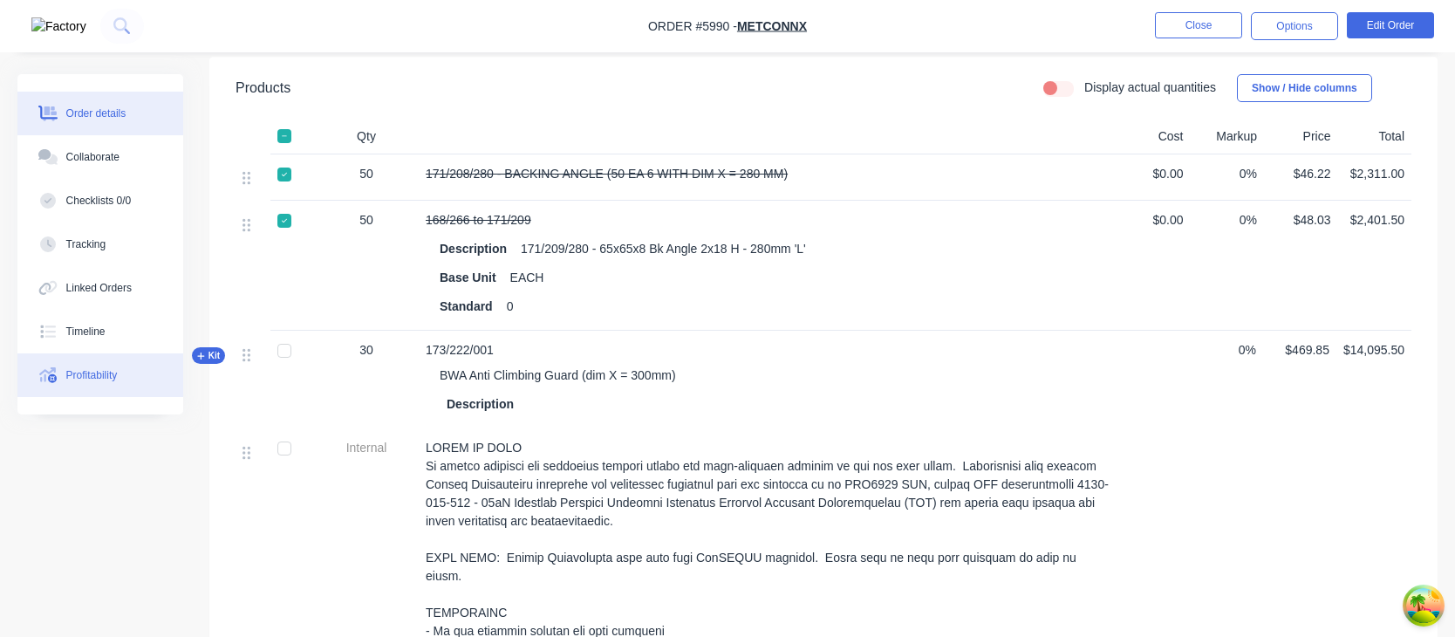
click at [104, 367] on div "Profitability" at bounding box center [91, 375] width 51 height 16
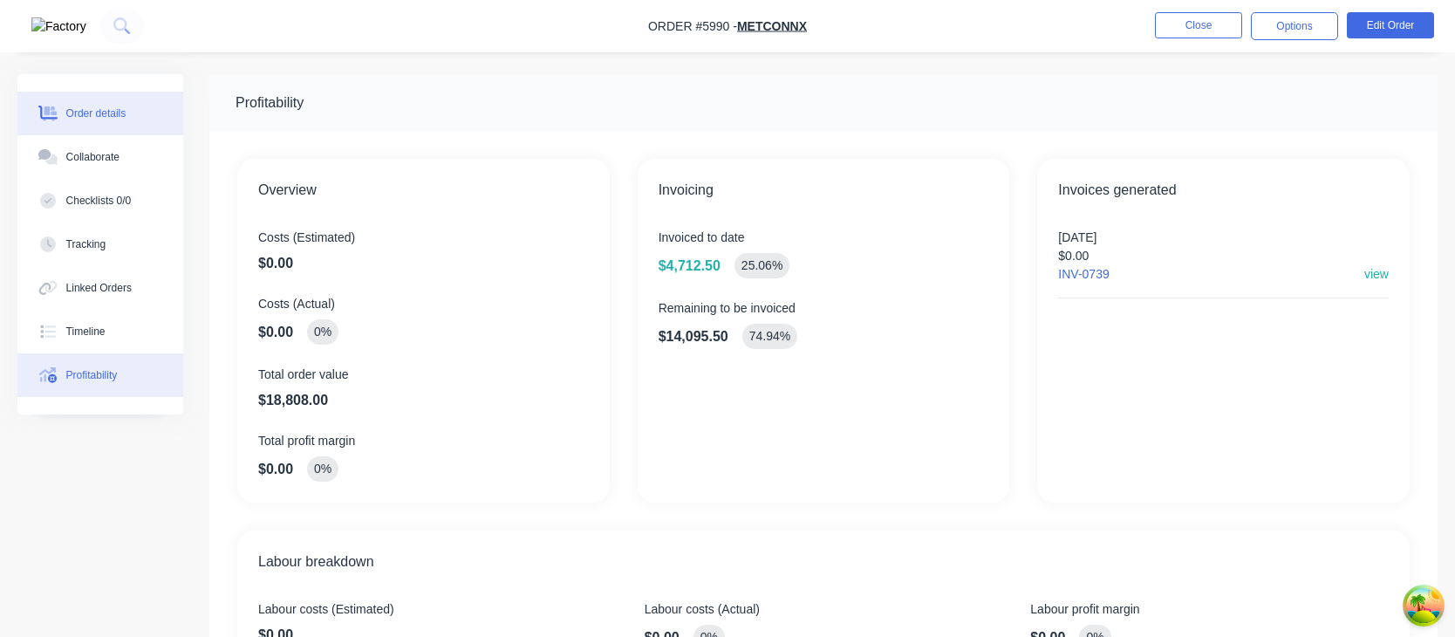
click at [148, 129] on button "Order details" at bounding box center [100, 114] width 166 height 44
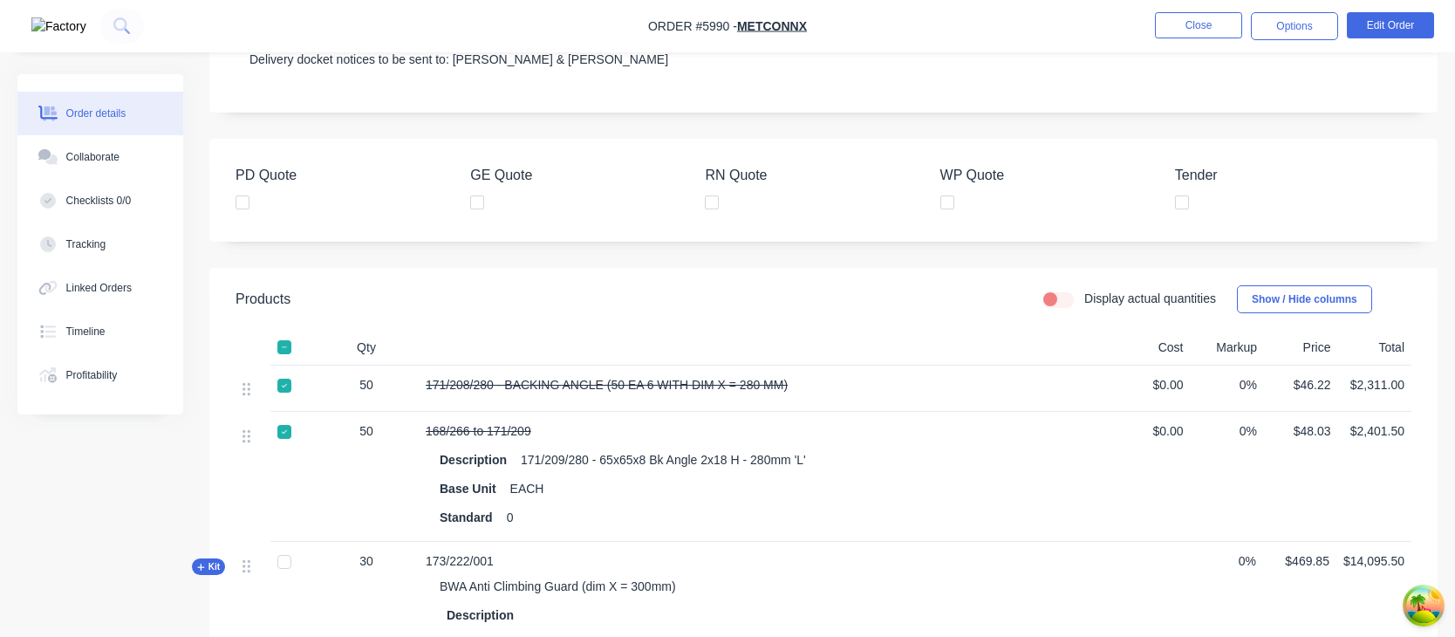
scroll to position [348, 0]
click at [97, 380] on div "Profitability" at bounding box center [91, 375] width 51 height 16
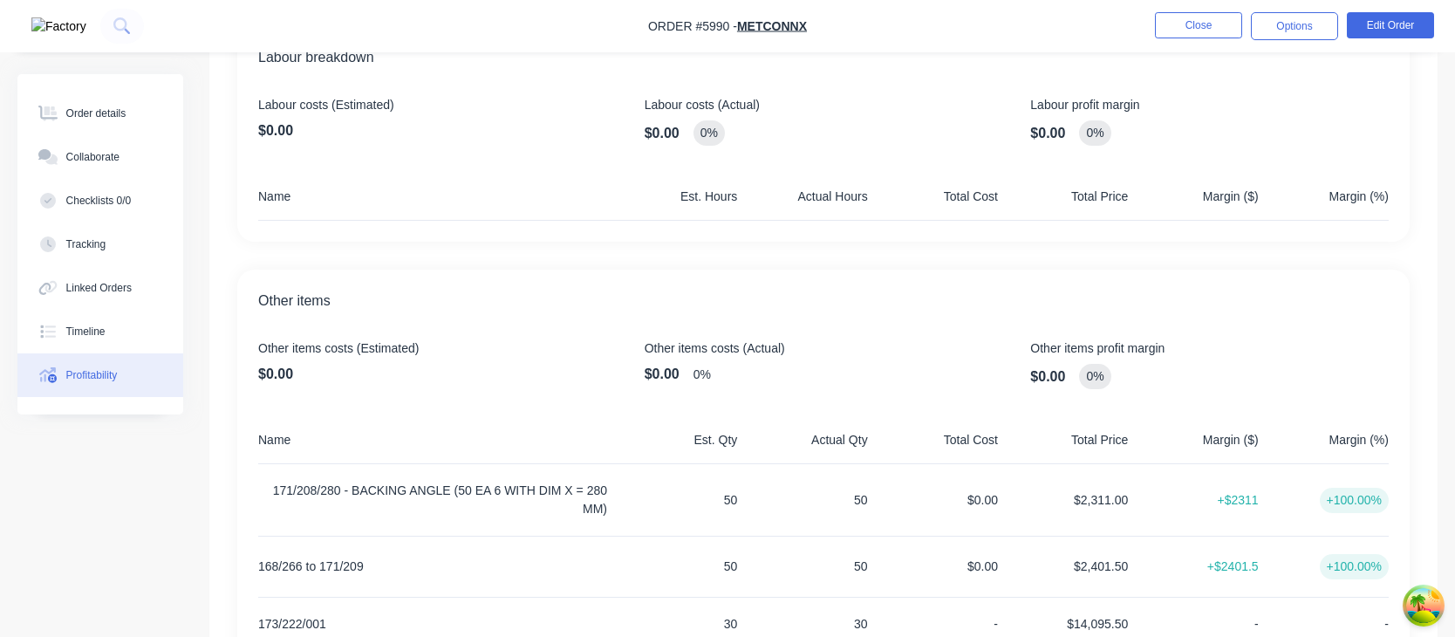
scroll to position [557, 0]
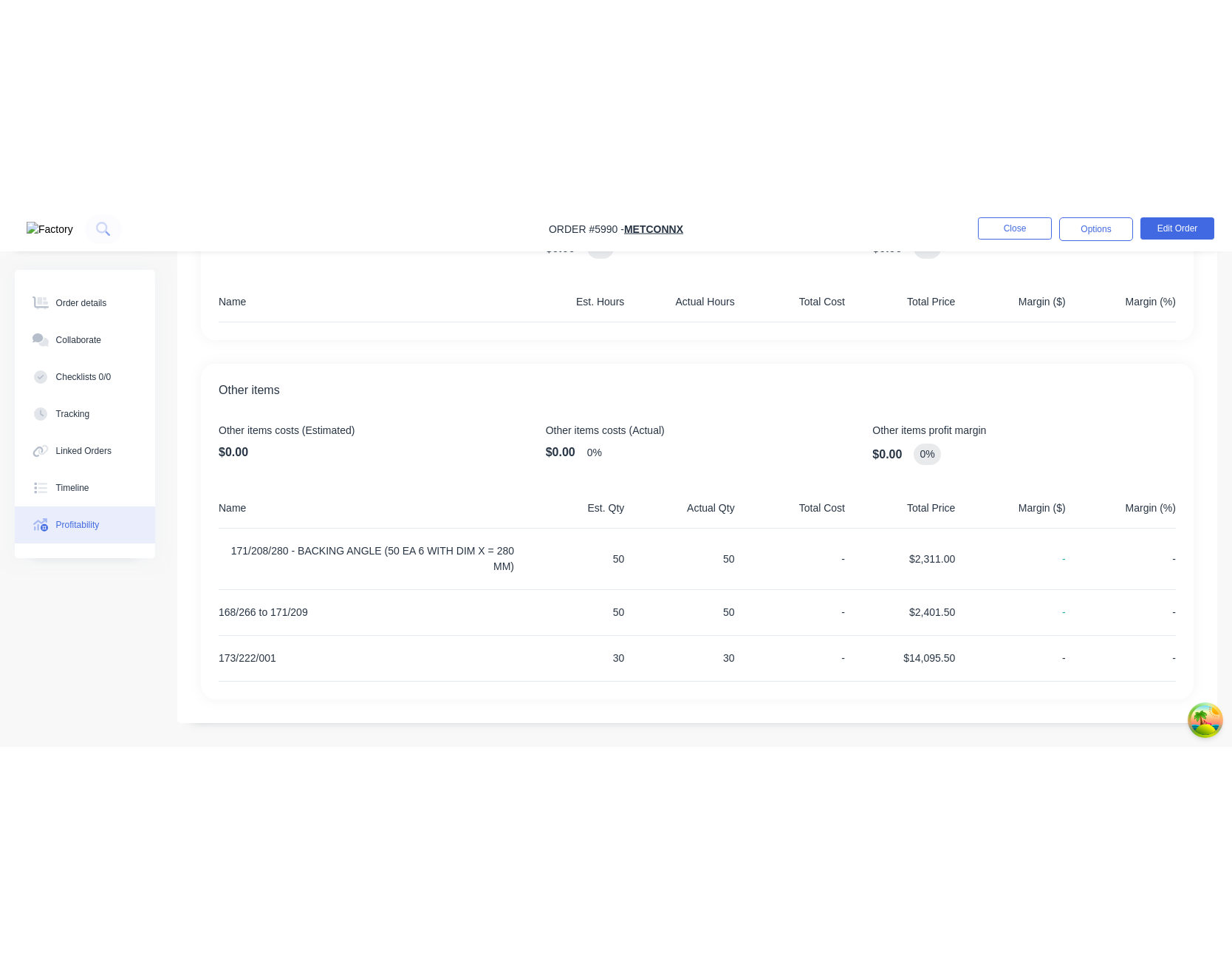
scroll to position [86, 0]
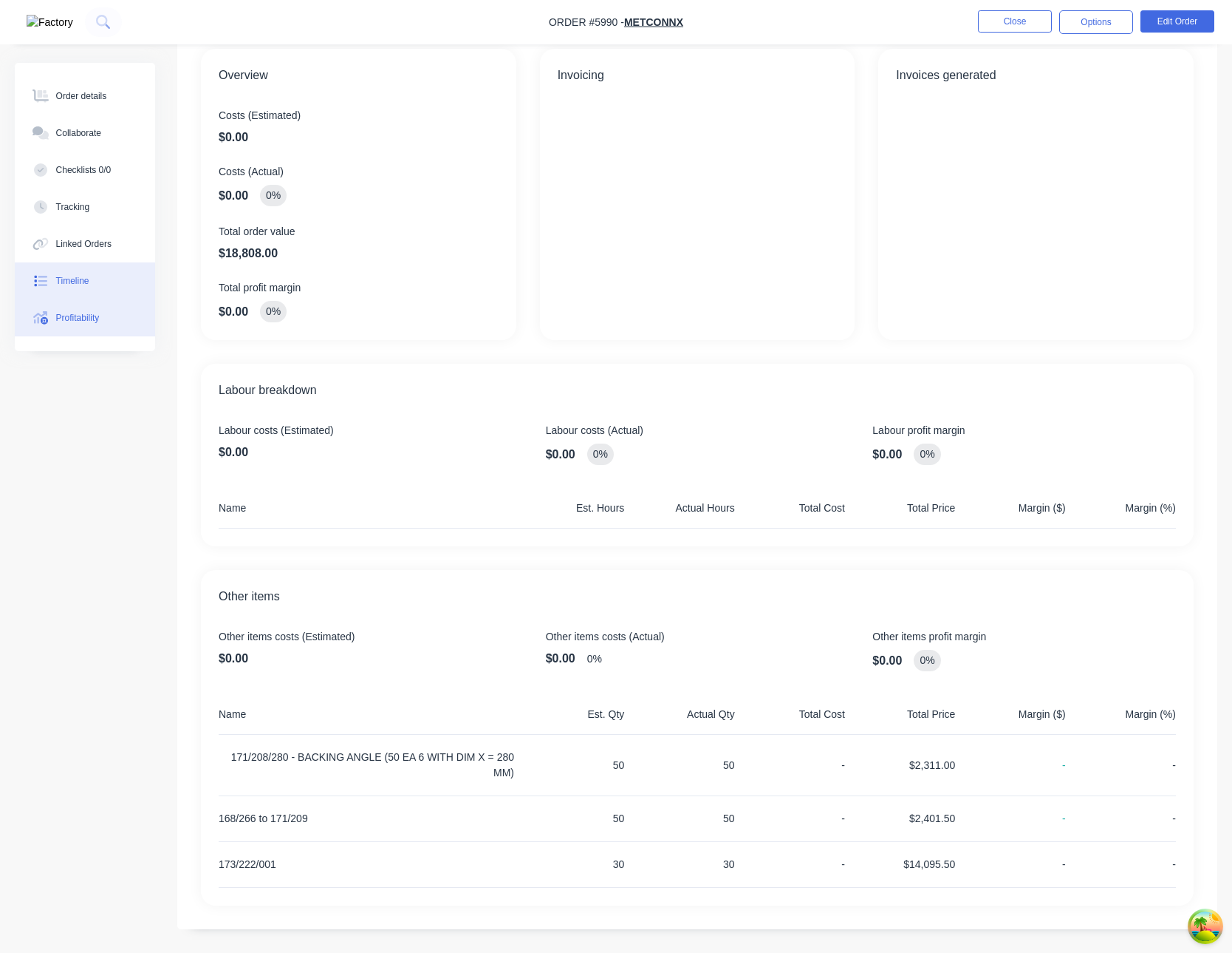
click at [53, 279] on button "Timeline" at bounding box center [85, 281] width 141 height 37
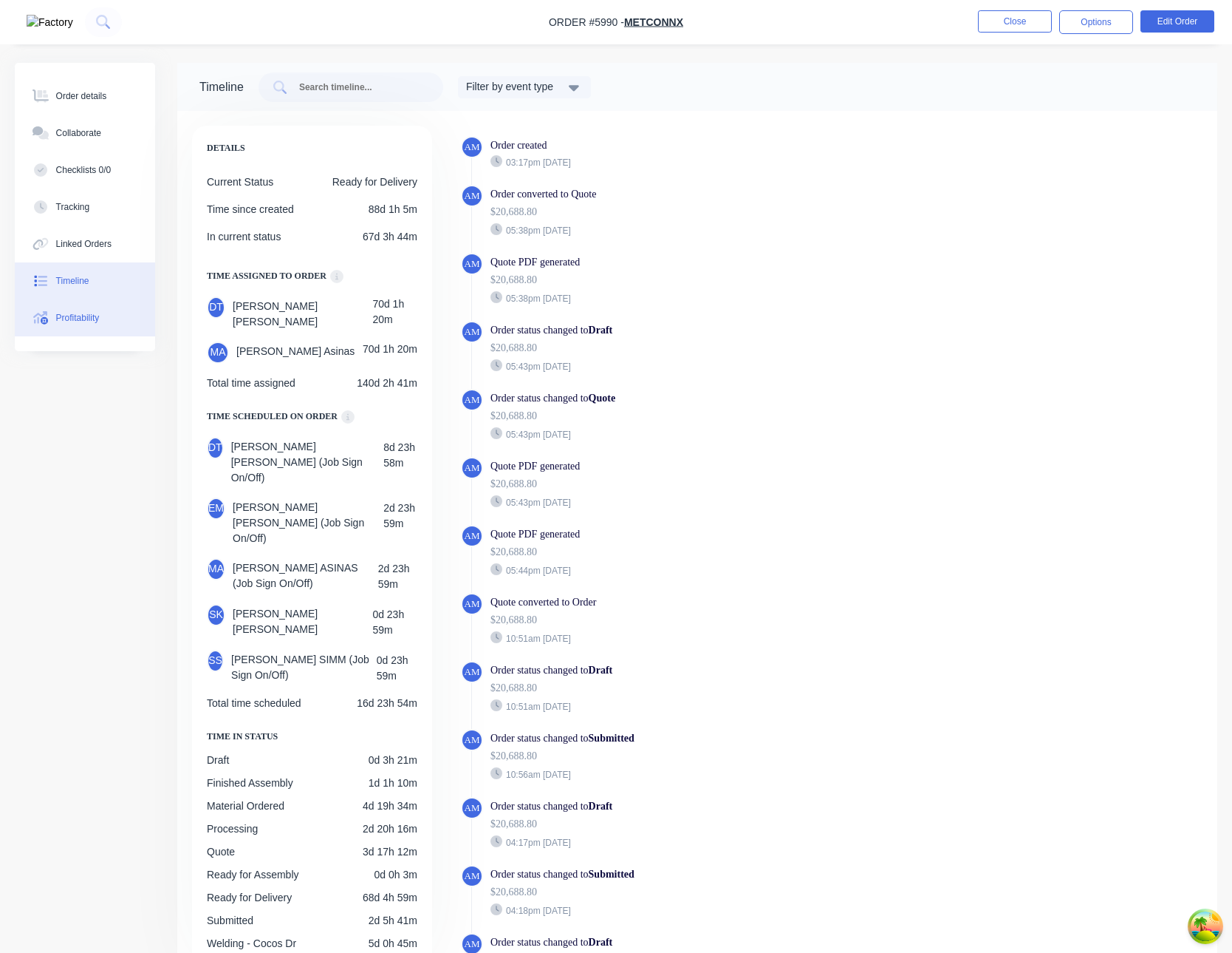
click at [83, 313] on div "Profitability" at bounding box center [77, 318] width 43 height 14
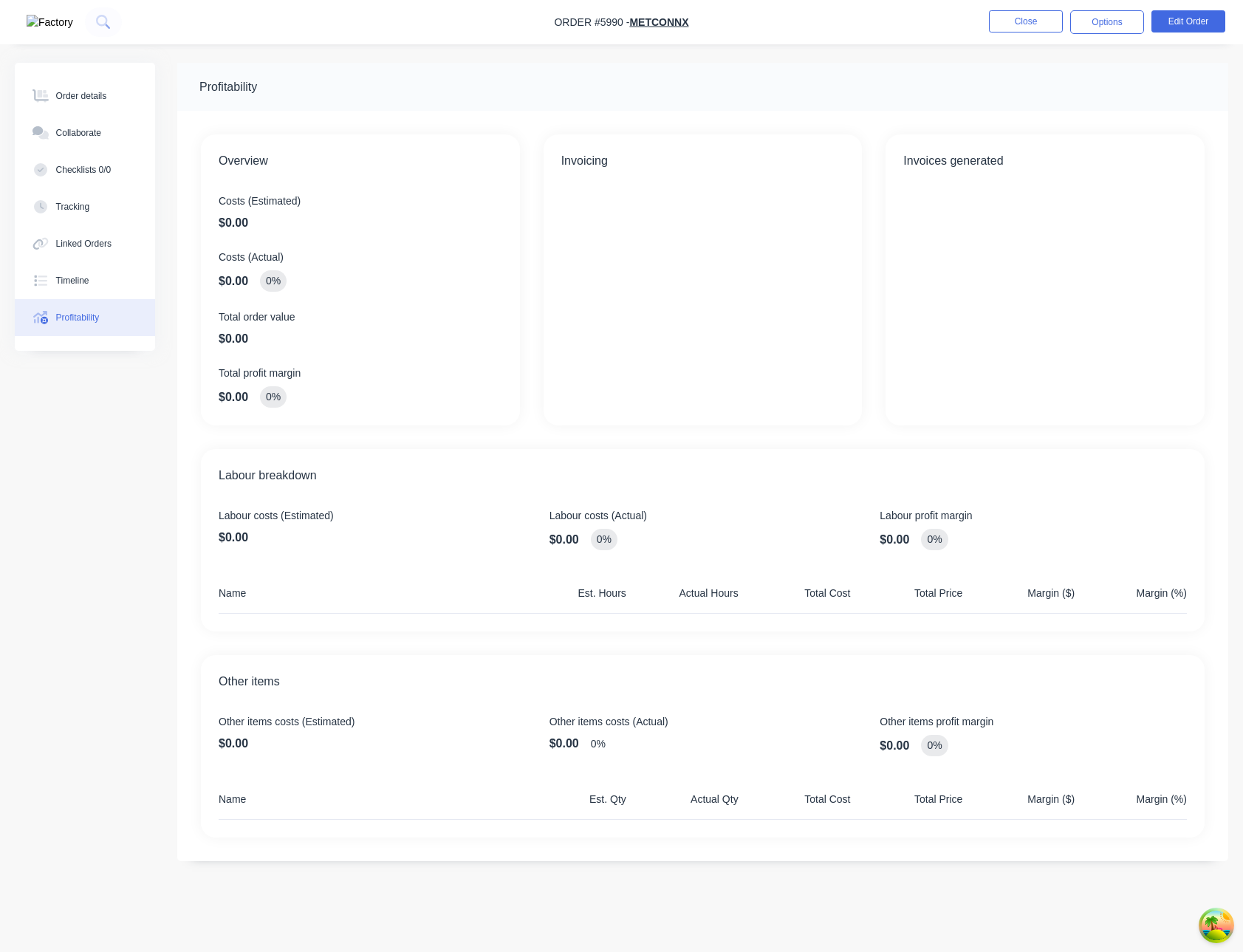
click at [670, 283] on div "Invoicing" at bounding box center [702, 280] width 319 height 291
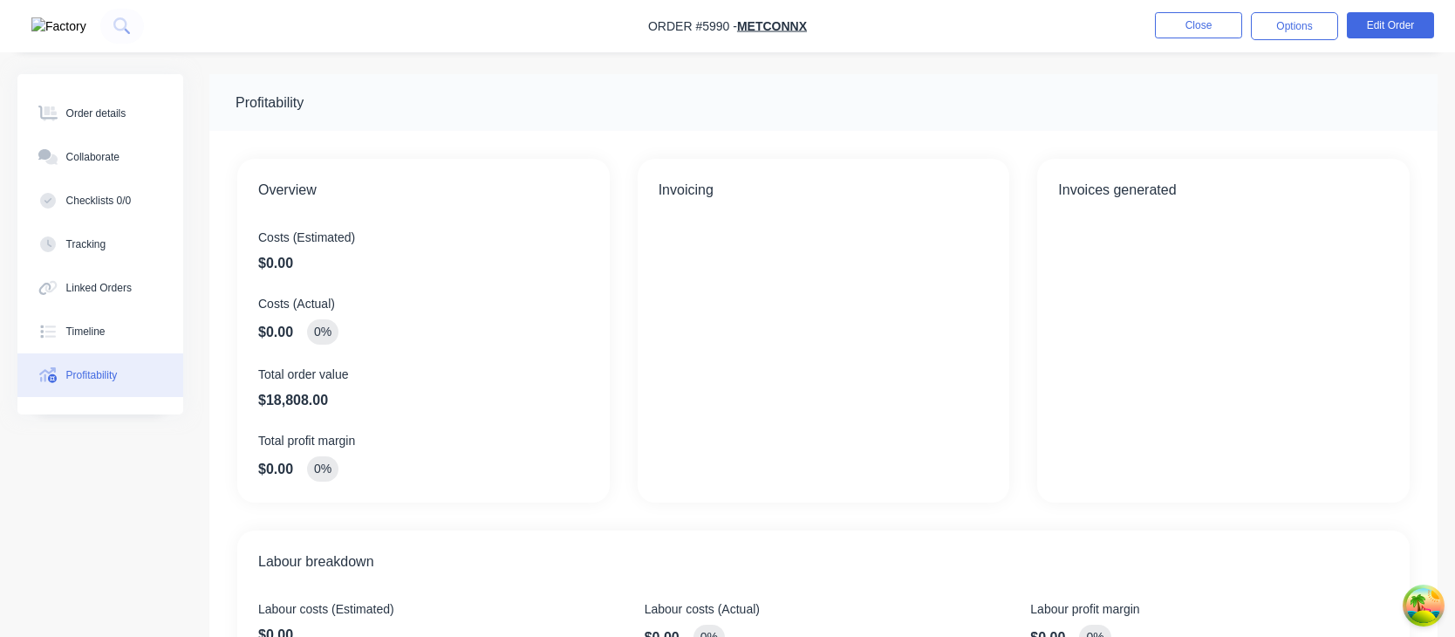
click at [853, 120] on div "Profitability" at bounding box center [823, 102] width 1229 height 57
click at [754, 278] on div "Invoicing" at bounding box center [824, 331] width 373 height 344
